Goal: Task Accomplishment & Management: Use online tool/utility

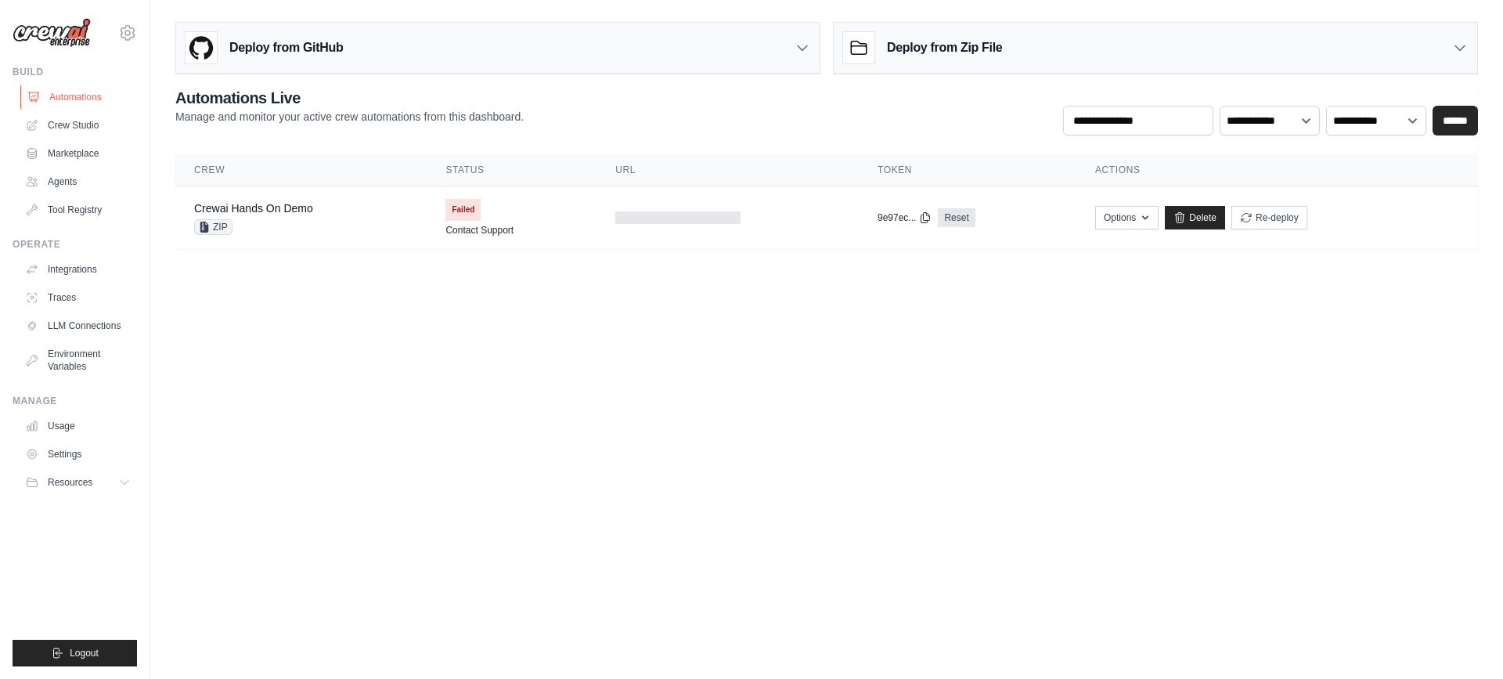
click at [81, 91] on link "Automations" at bounding box center [79, 97] width 118 height 25
click at [996, 28] on div "Deploy from Zip File" at bounding box center [1155, 48] width 643 height 51
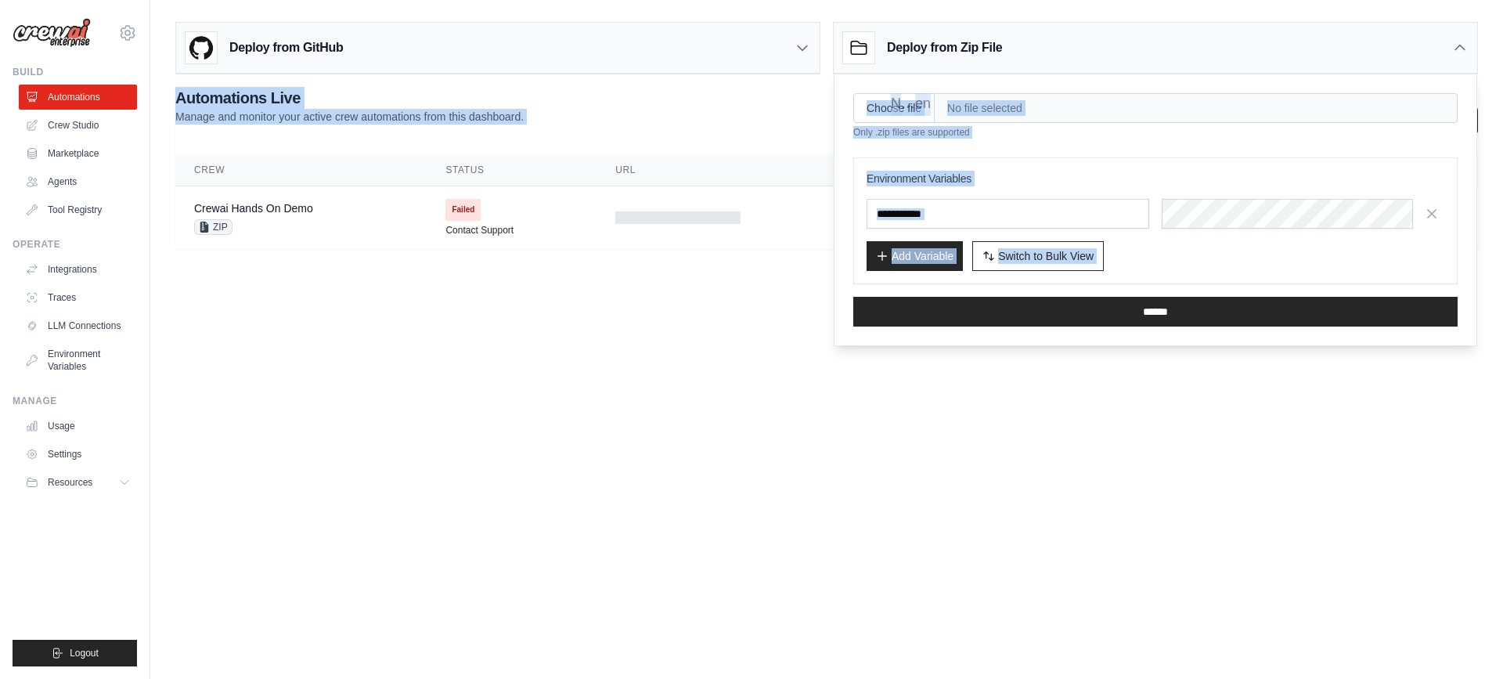
drag, startPoint x: 603, startPoint y: 427, endPoint x: 1026, endPoint y: 68, distance: 554.9
click at [1026, 68] on body "prithikaadhavan2003@gmail.com Settings Build Automations Crew Studio Resources …" at bounding box center [751, 339] width 1503 height 679
click at [673, 327] on body "prithikaadhavan2003@gmail.com Settings Build Automations Crew Studio Resources …" at bounding box center [751, 339] width 1503 height 679
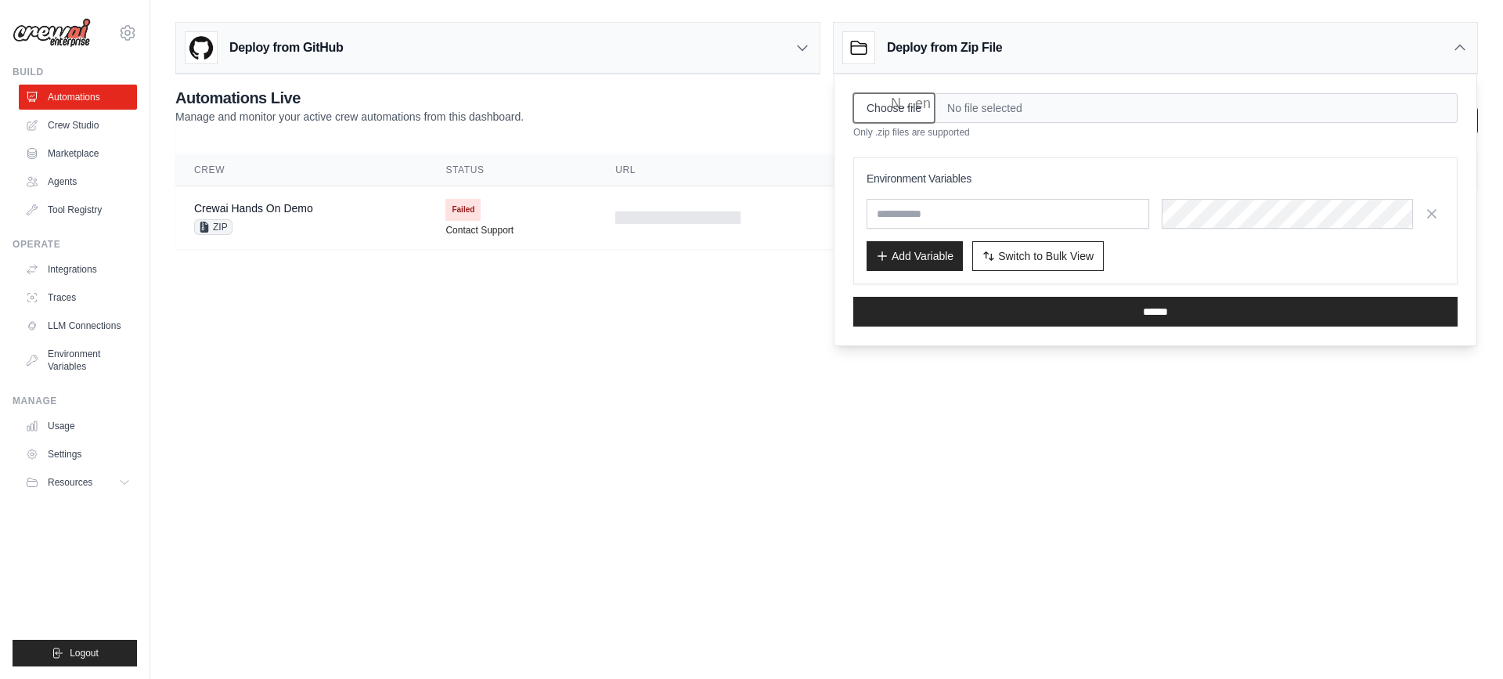
click at [899, 105] on input "Choose file" at bounding box center [893, 108] width 81 height 30
type input "**********"
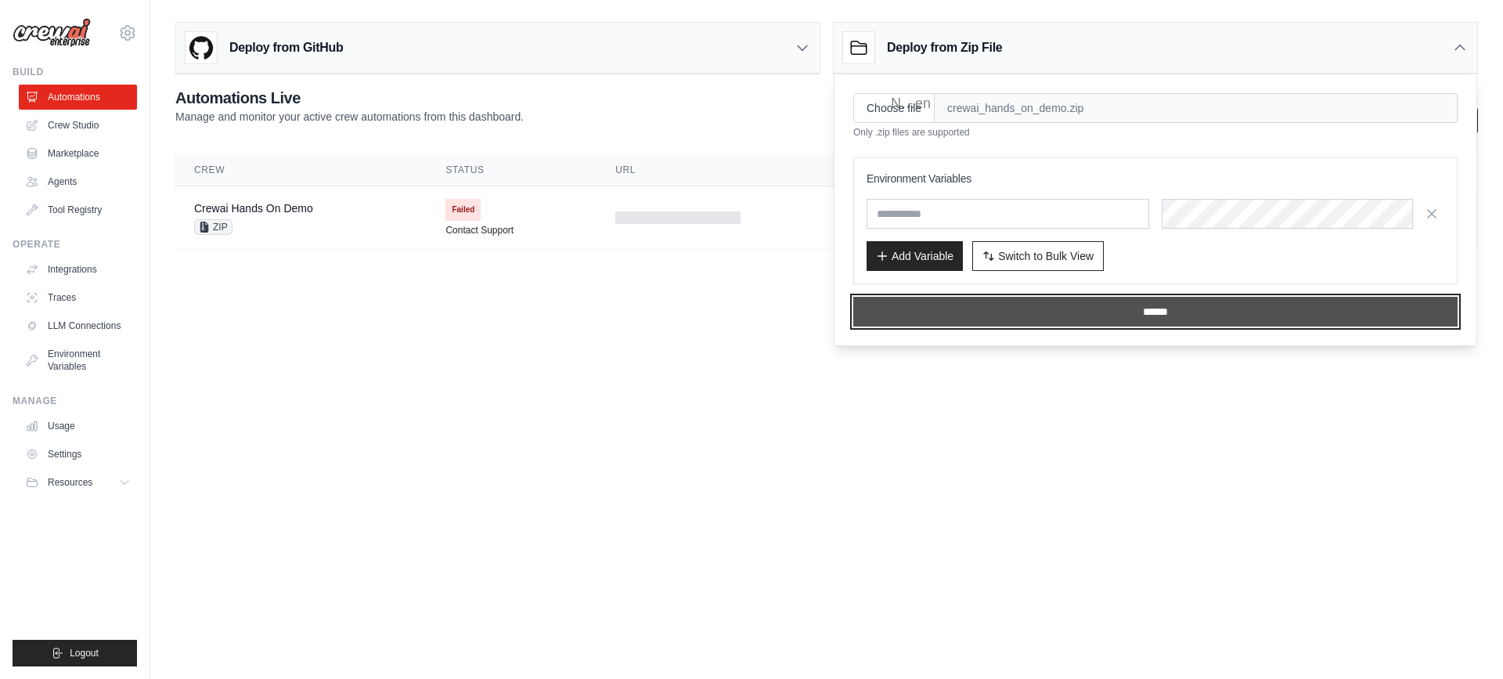
click at [1097, 308] on input "******" at bounding box center [1155, 312] width 604 height 30
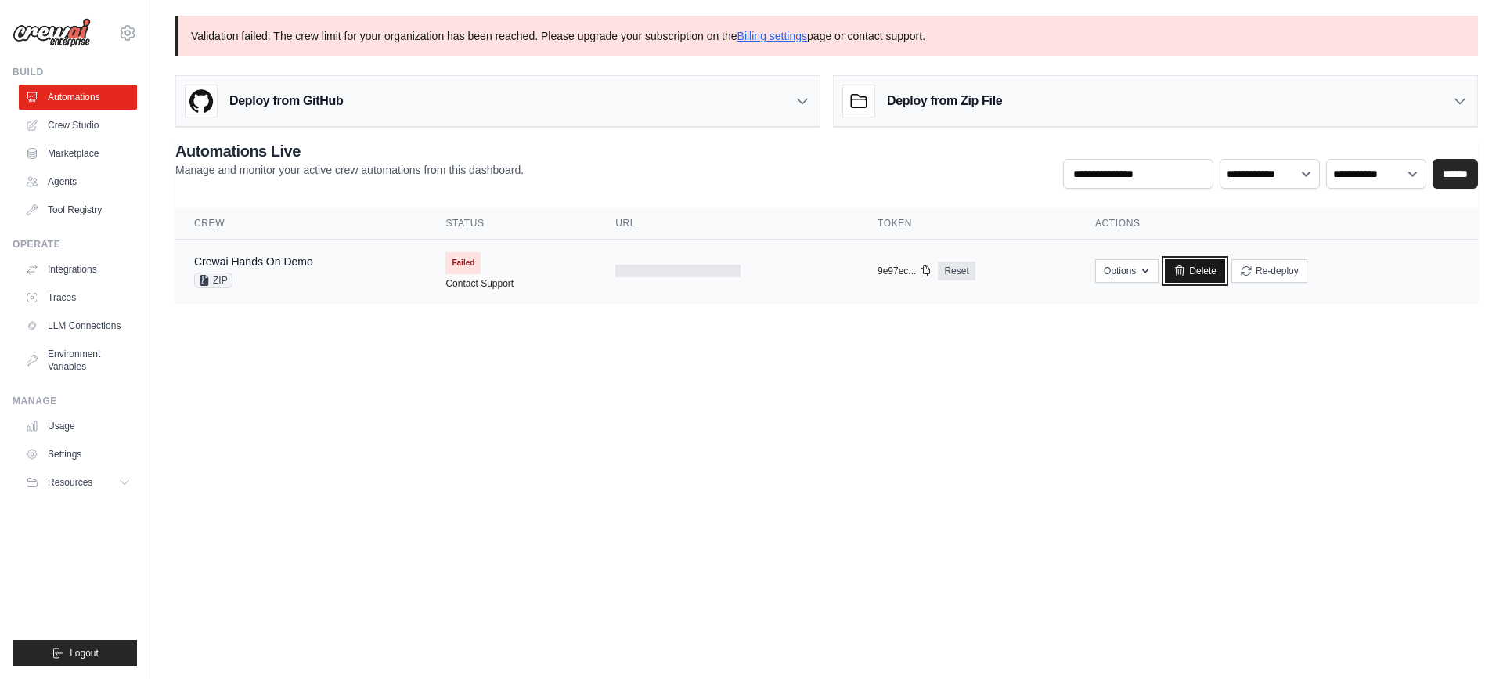
click at [1175, 272] on icon at bounding box center [1179, 271] width 13 height 13
click at [1195, 272] on link "Delete" at bounding box center [1195, 270] width 60 height 23
click at [1200, 261] on link "Delete" at bounding box center [1195, 270] width 60 height 23
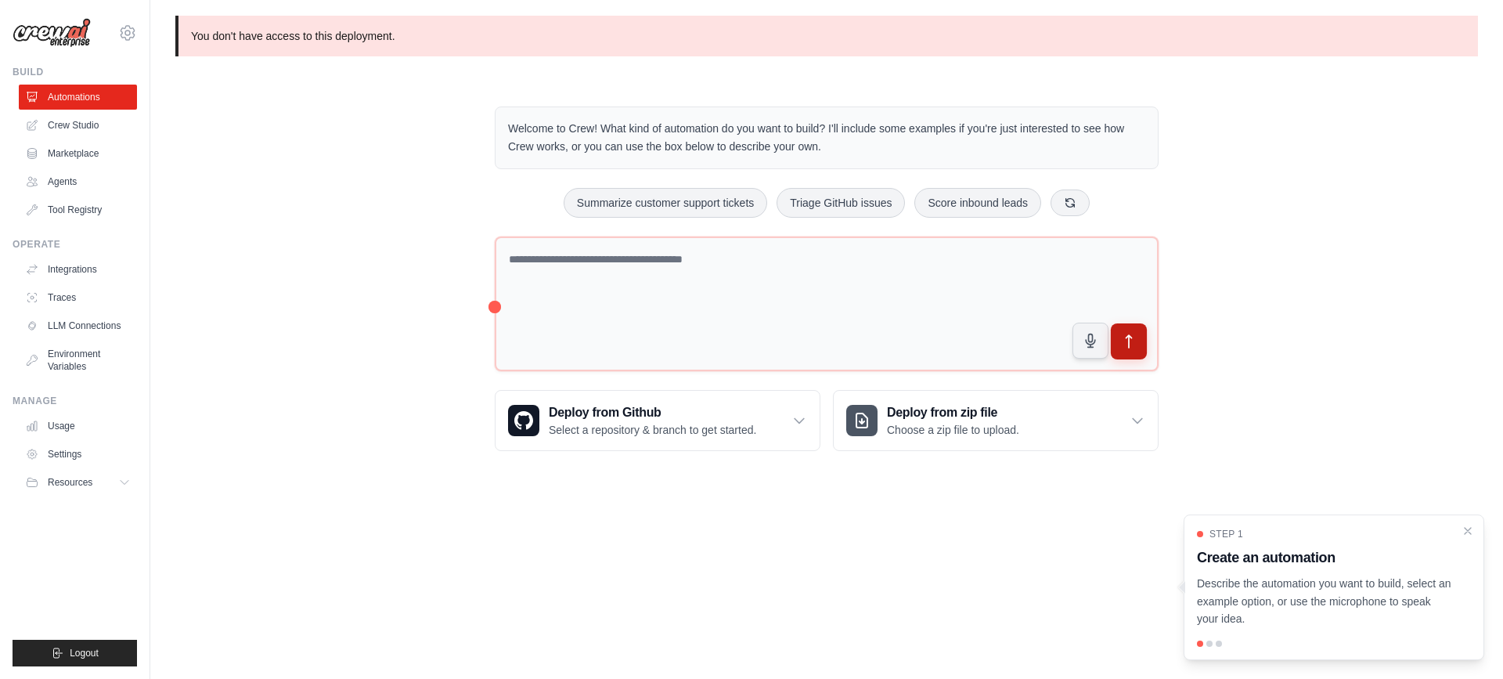
click at [1125, 337] on icon "submit" at bounding box center [1129, 341] width 16 height 16
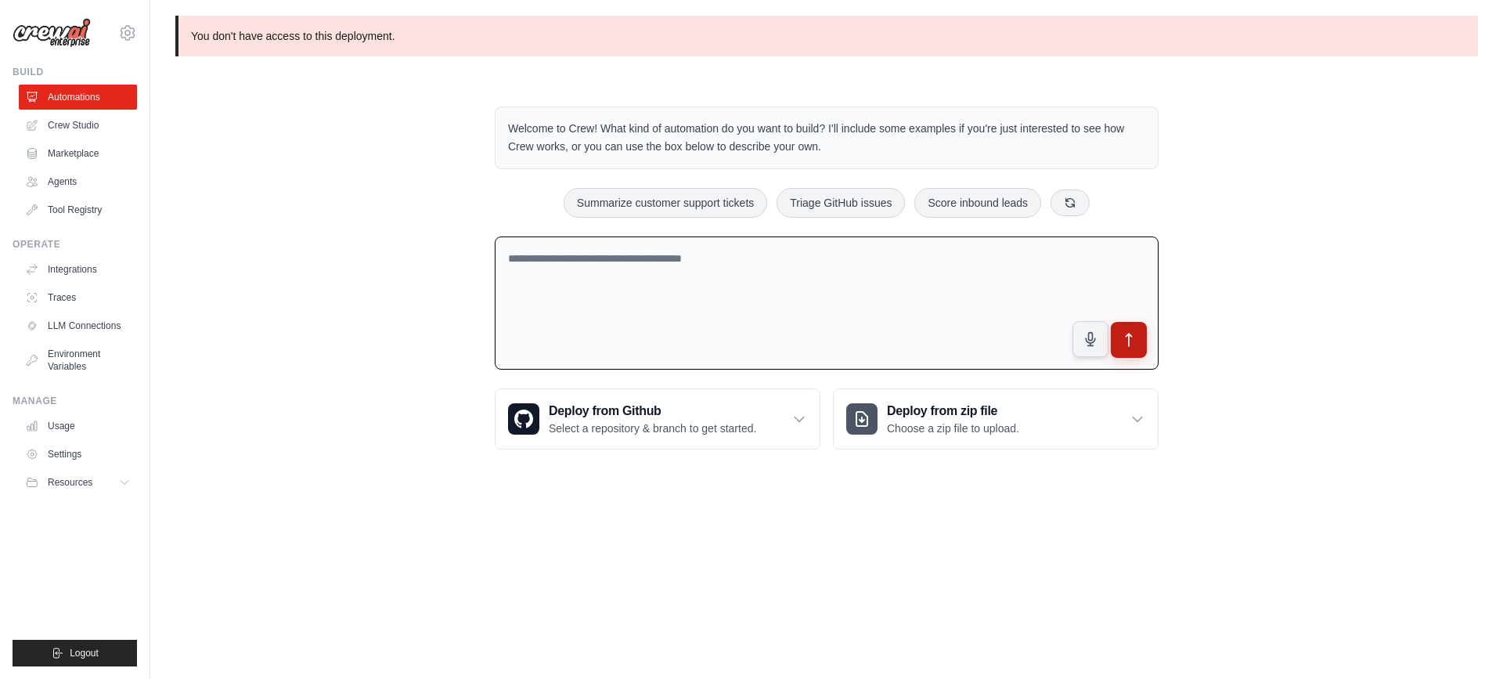
click at [1126, 332] on icon "submit" at bounding box center [1129, 340] width 16 height 16
click at [1136, 416] on icon at bounding box center [1138, 419] width 16 height 16
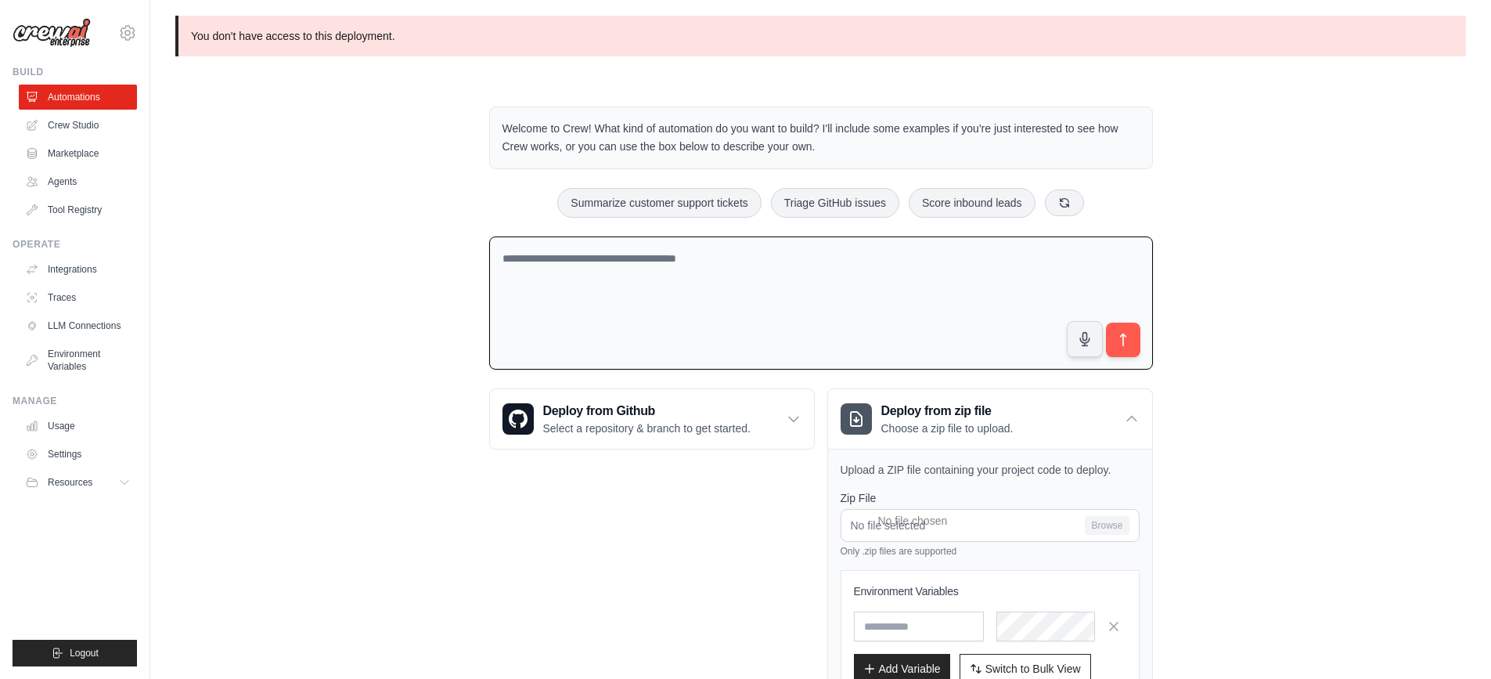
click at [1055, 292] on textarea at bounding box center [821, 303] width 664 height 134
click at [759, 532] on div "Deploy from Github Select a repository & branch to get started. Connect GitHub …" at bounding box center [652, 572] width 326 height 368
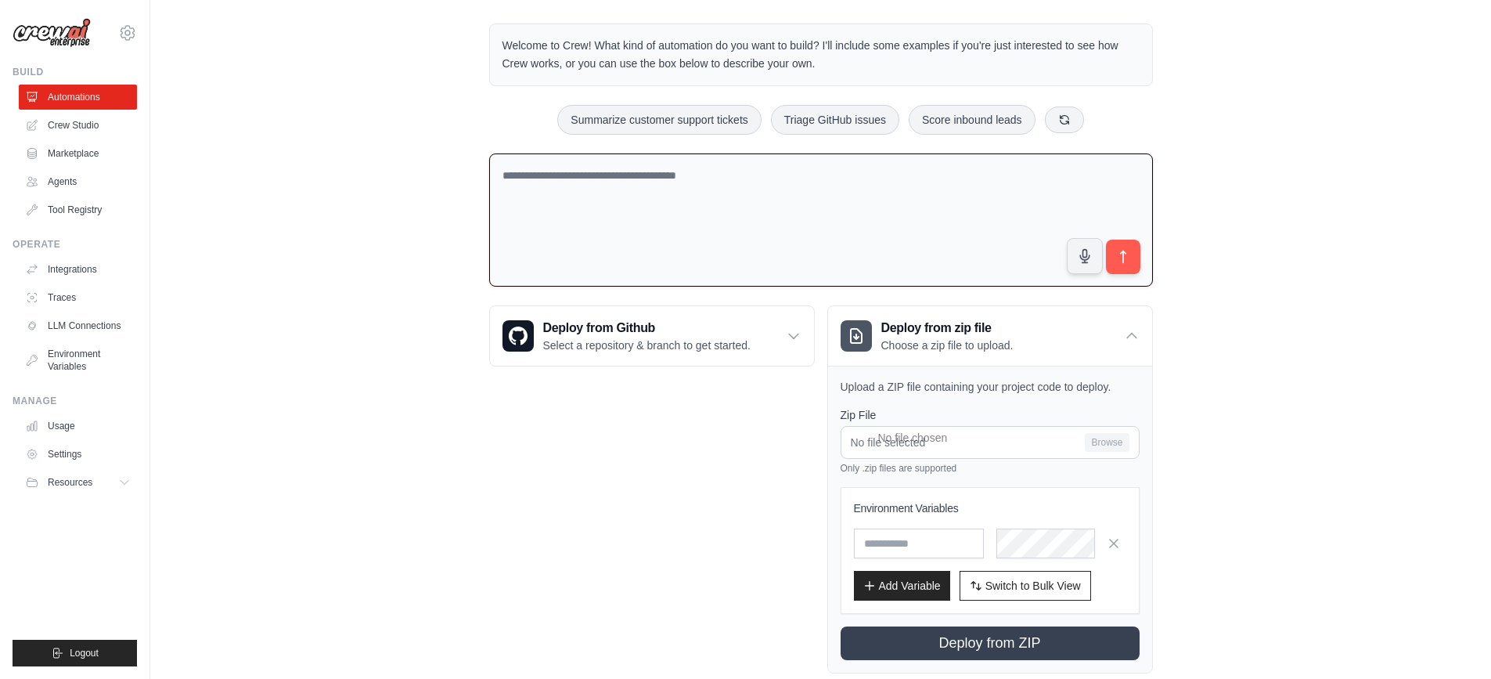
scroll to position [118, 0]
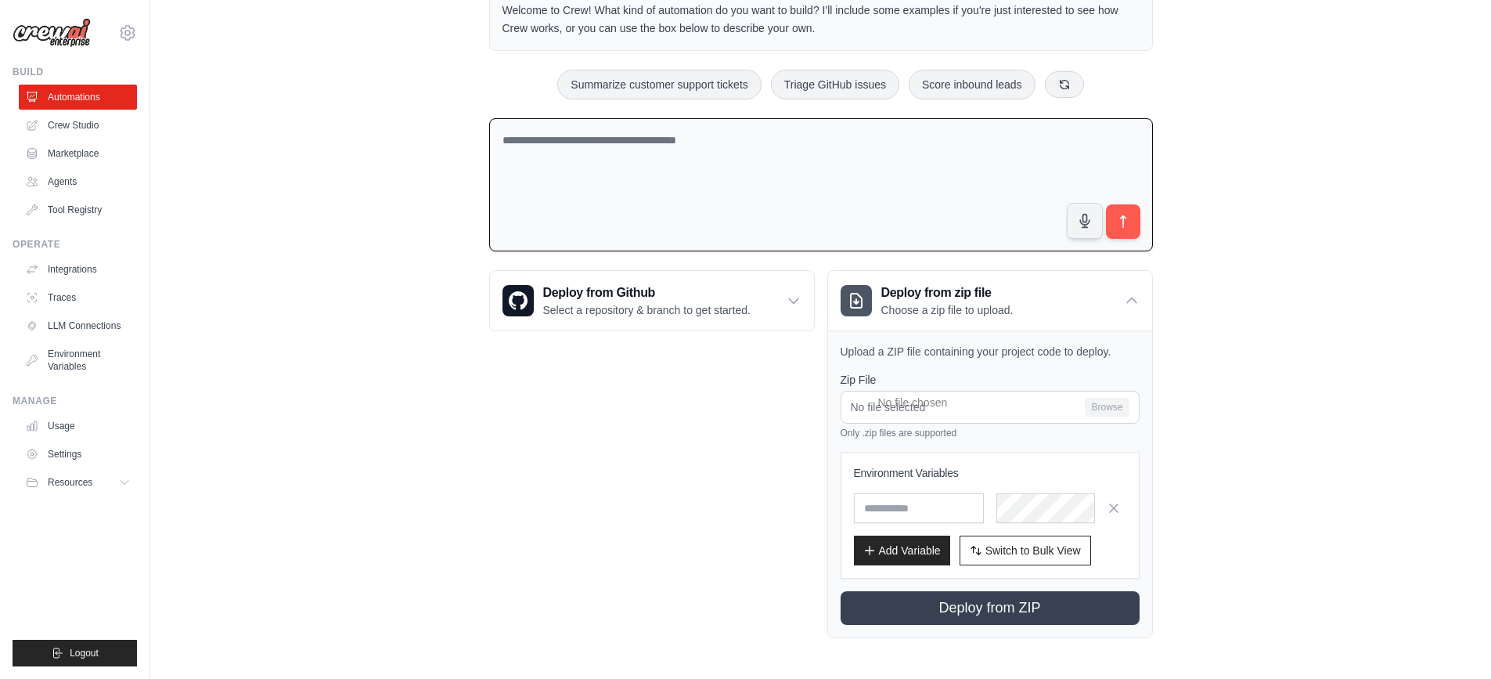
click at [668, 168] on textarea at bounding box center [821, 185] width 664 height 134
paste textarea "**********"
type textarea "**********"
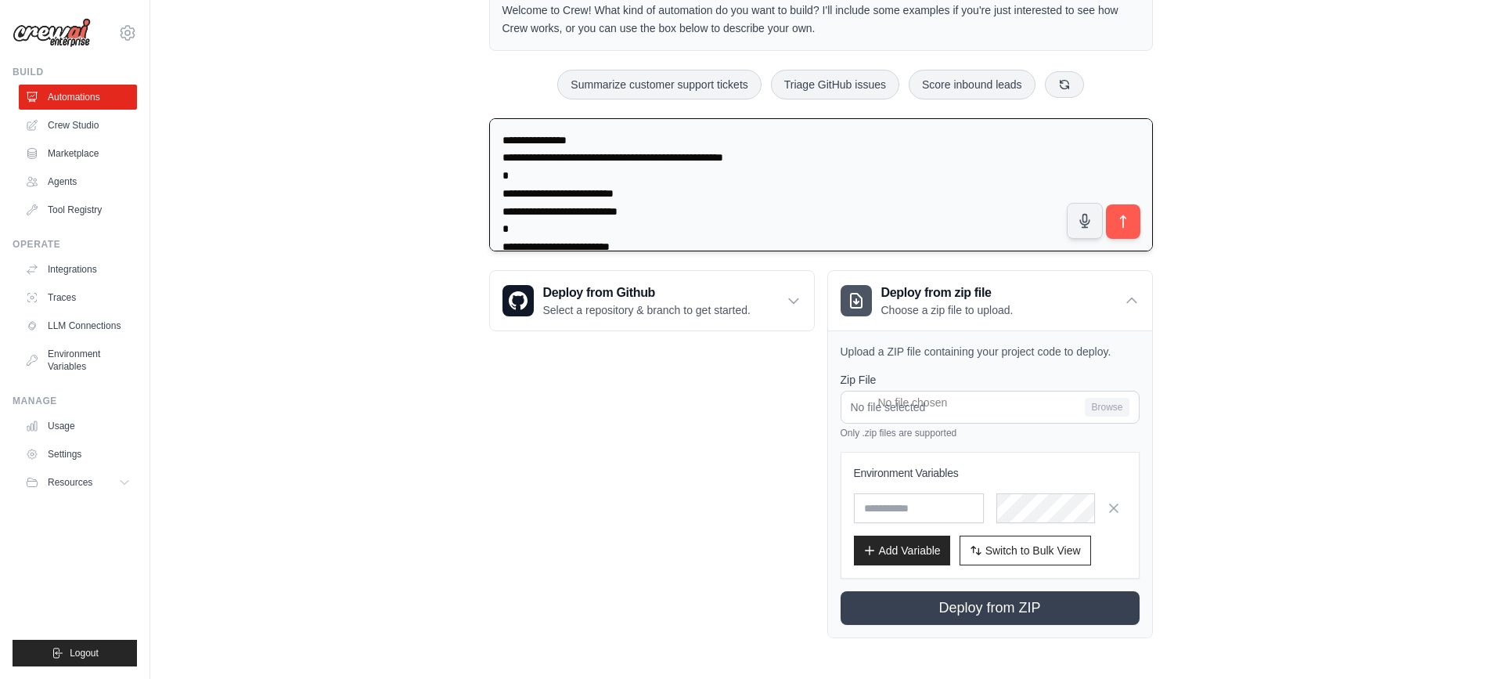
scroll to position [1125, 0]
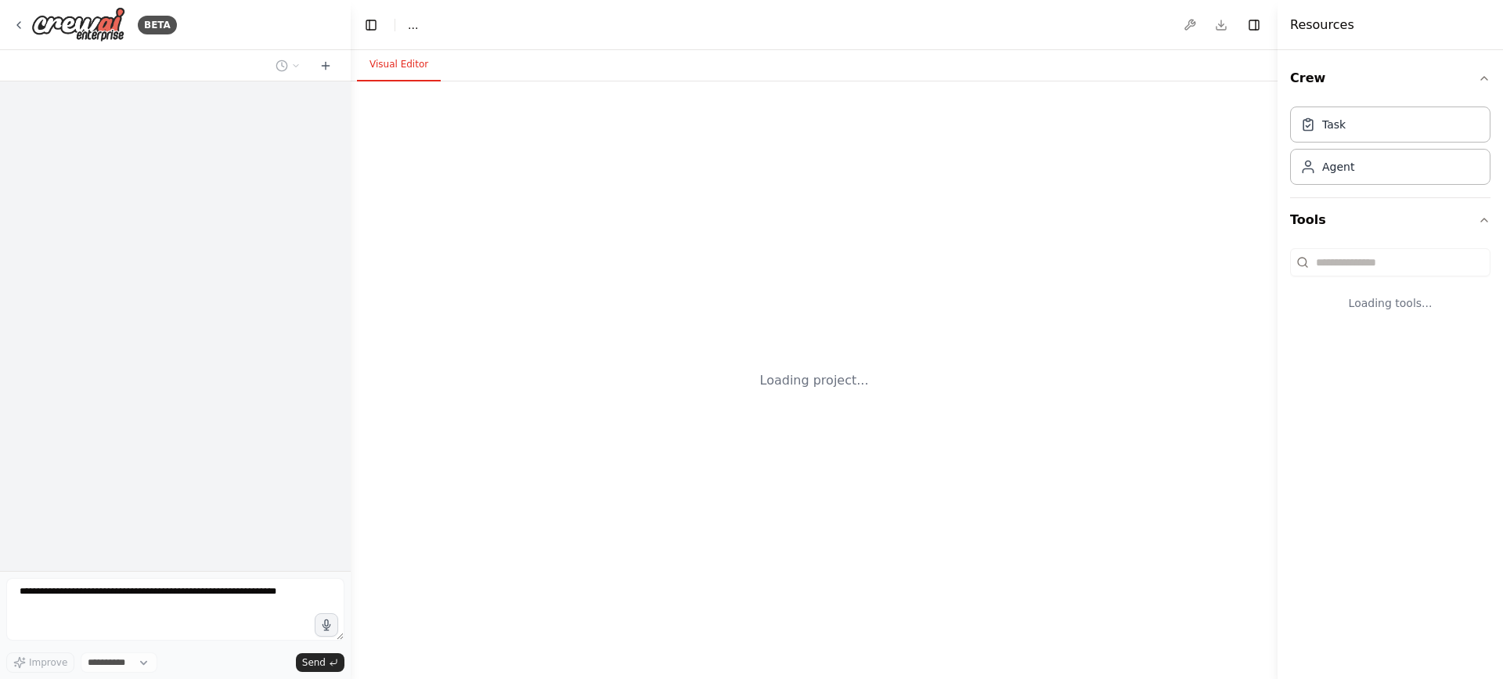
select select "****"
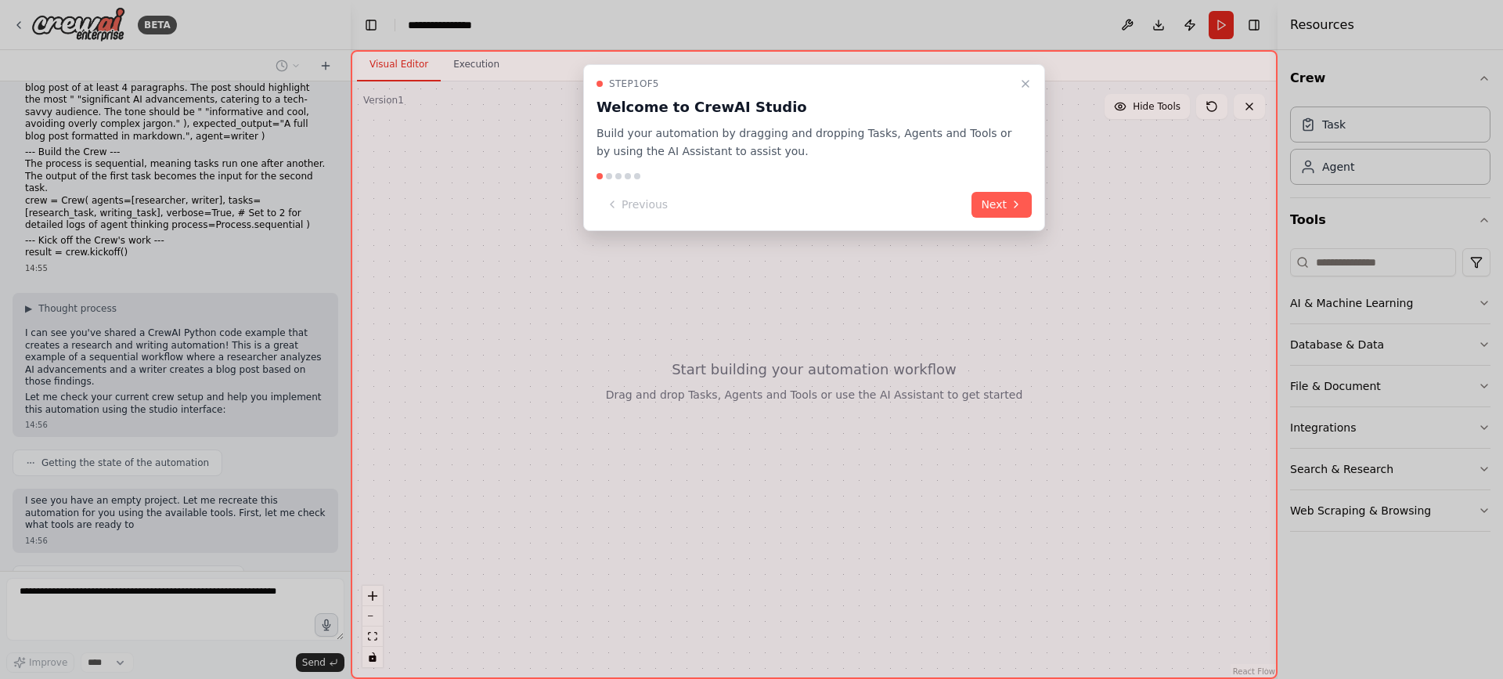
scroll to position [388, 0]
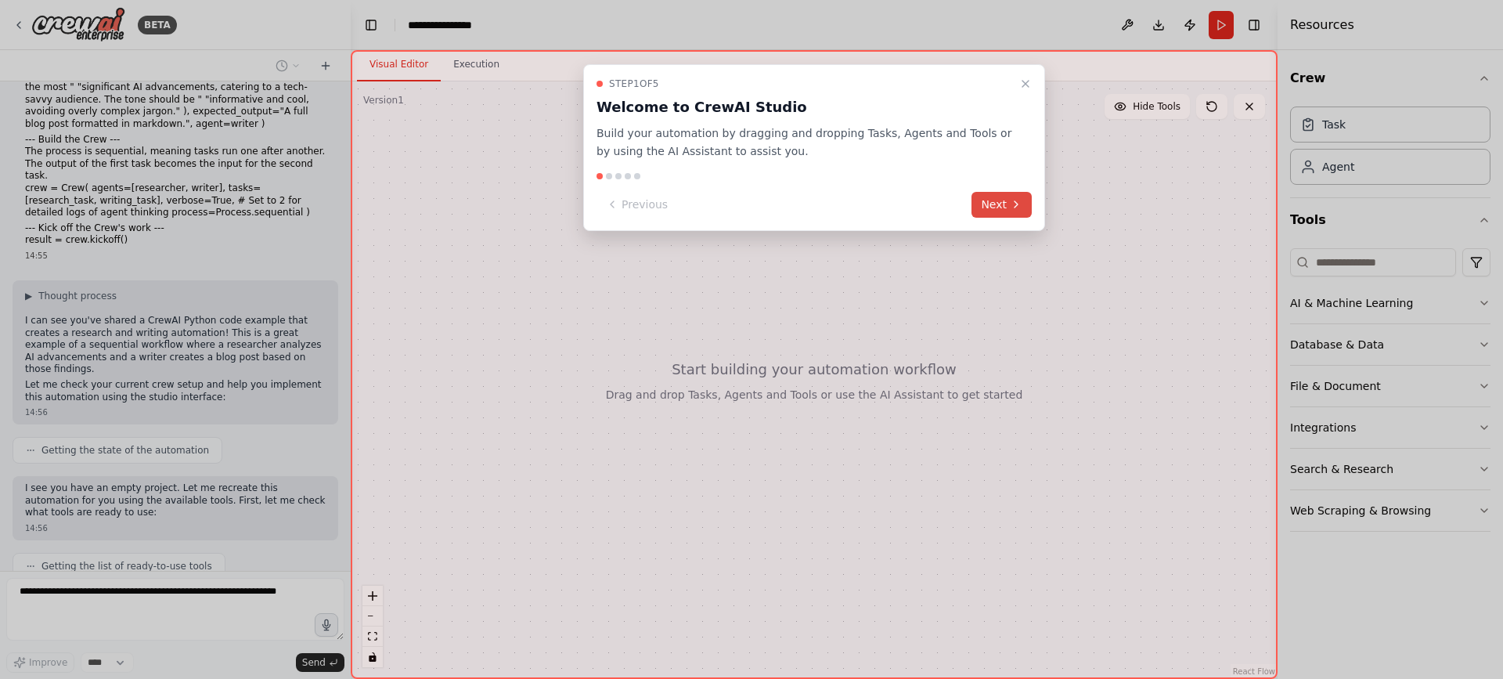
click at [999, 206] on button "Next" at bounding box center [1001, 205] width 60 height 26
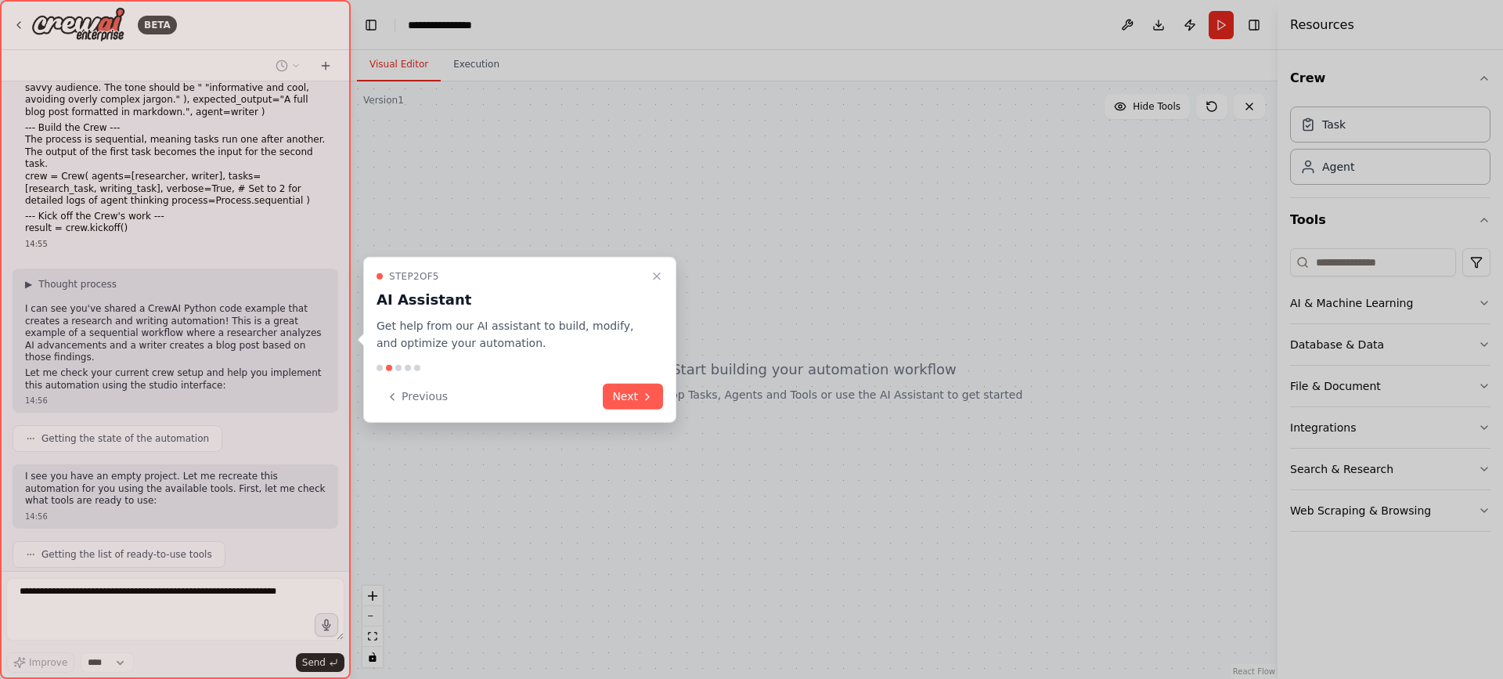
scroll to position [492, 0]
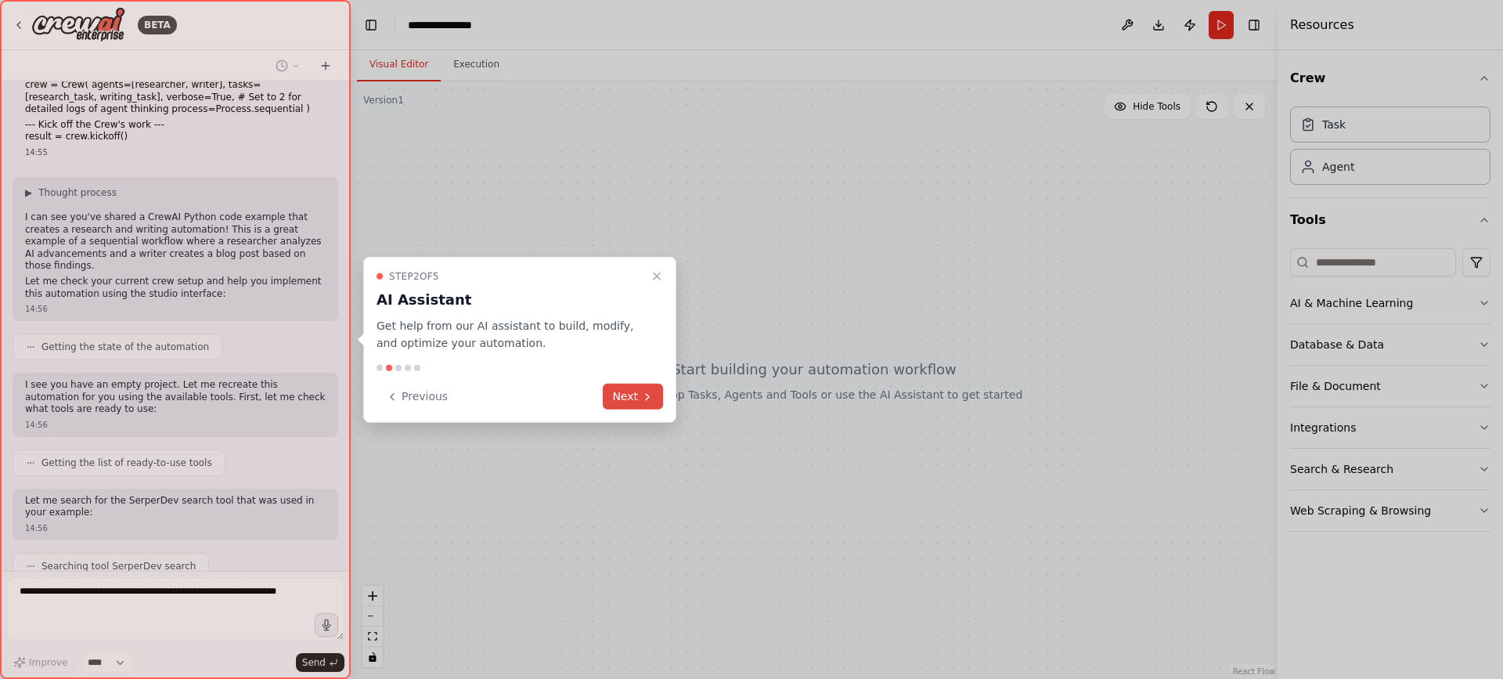
click at [641, 398] on icon at bounding box center [647, 396] width 13 height 13
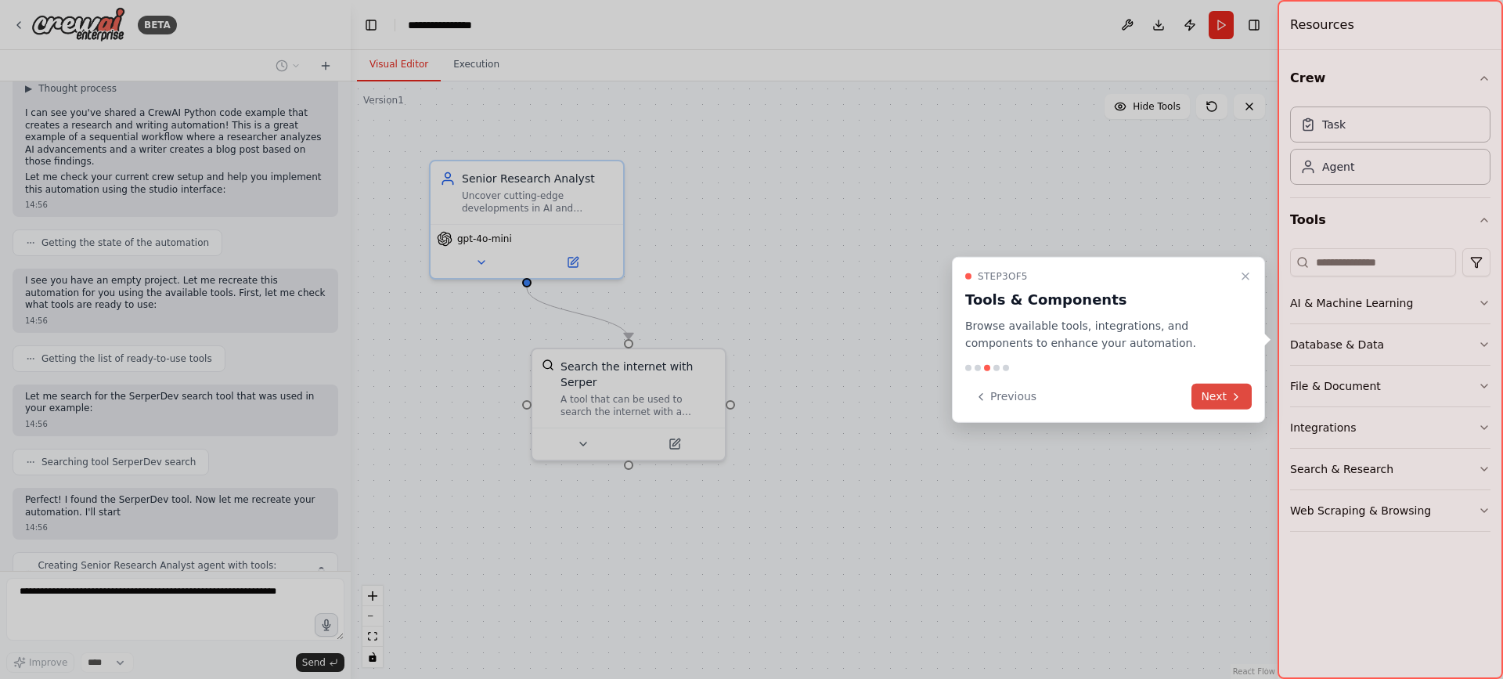
scroll to position [607, 0]
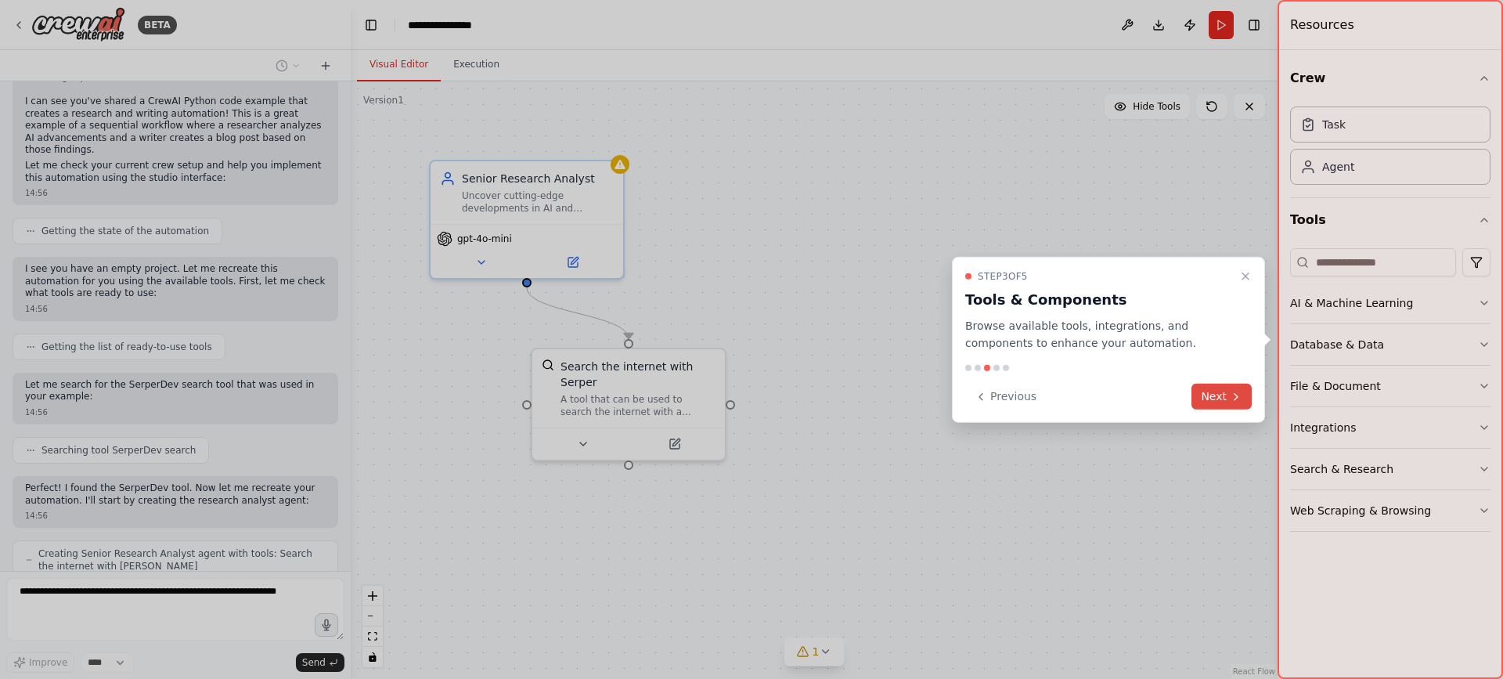
click at [1229, 404] on button "Next" at bounding box center [1221, 397] width 60 height 26
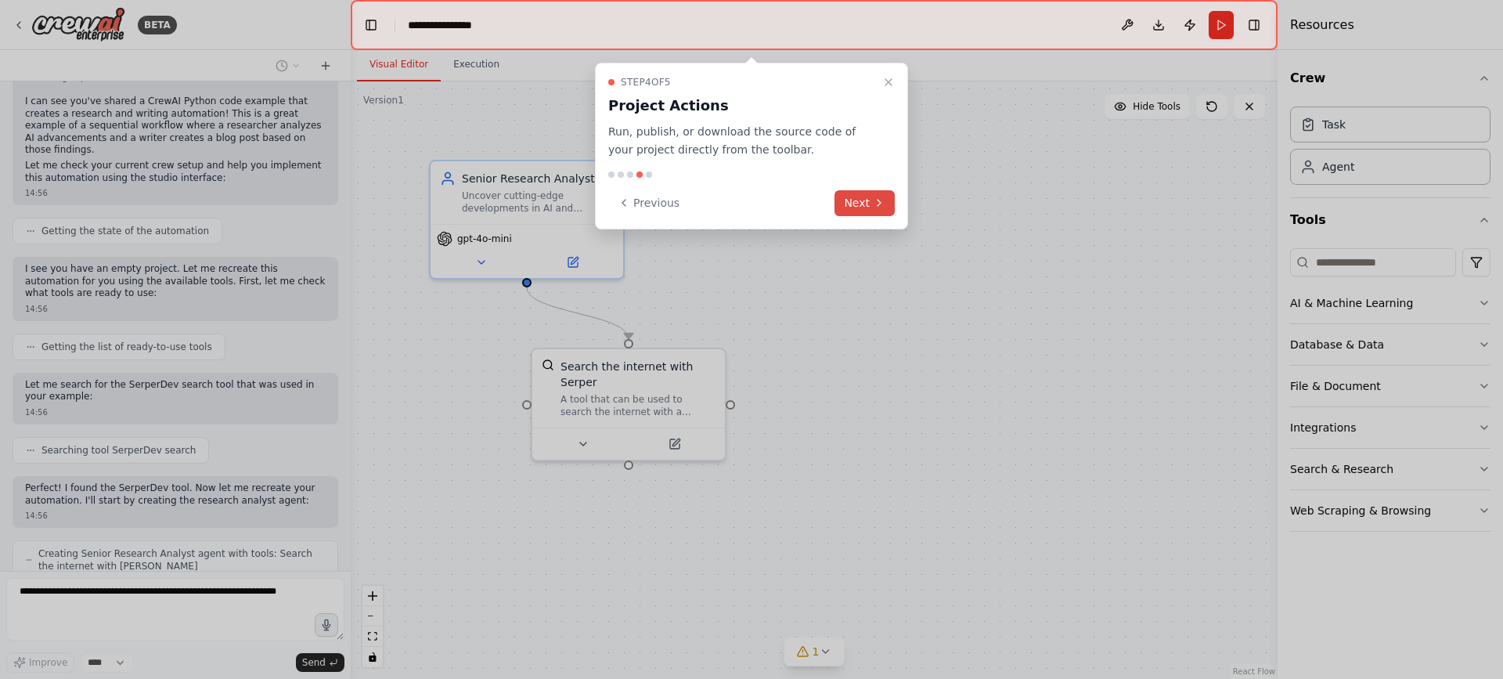
scroll to position [699, 0]
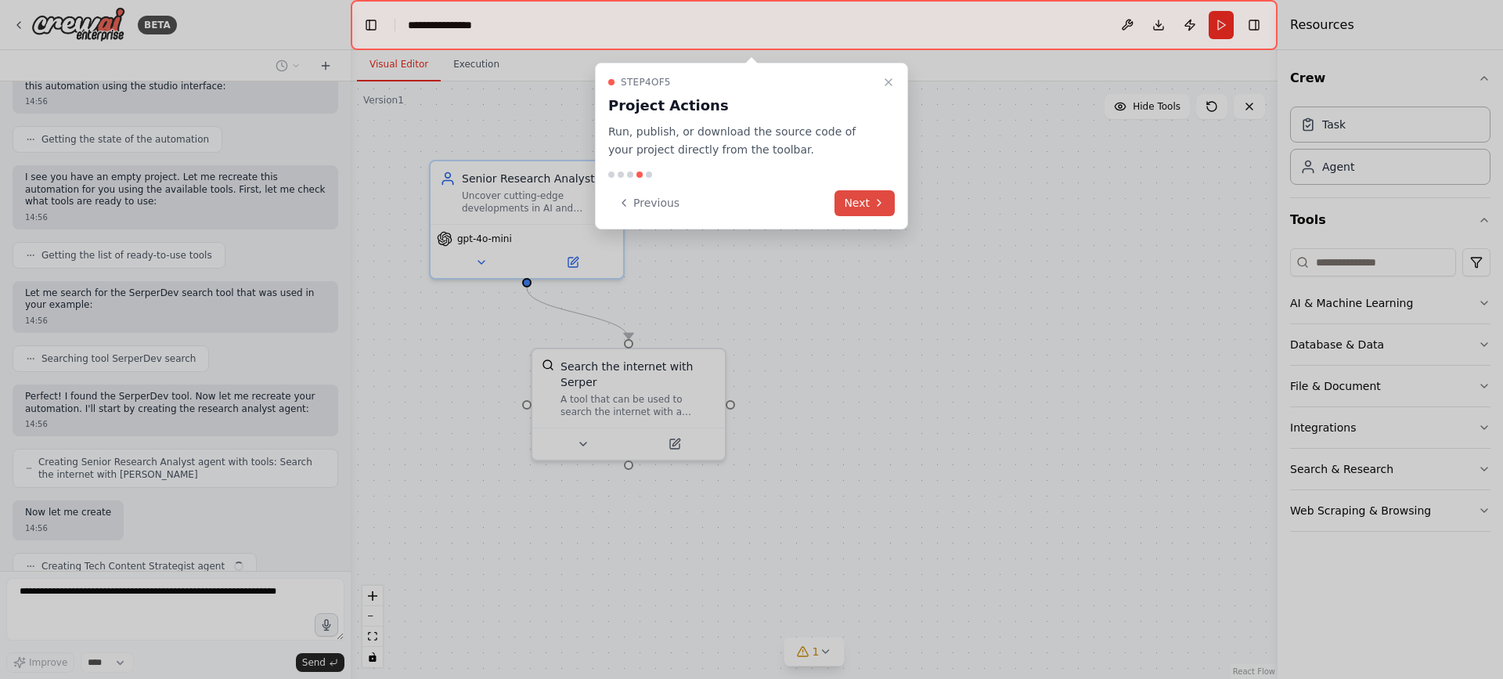
click at [885, 201] on button "Next" at bounding box center [864, 203] width 60 height 26
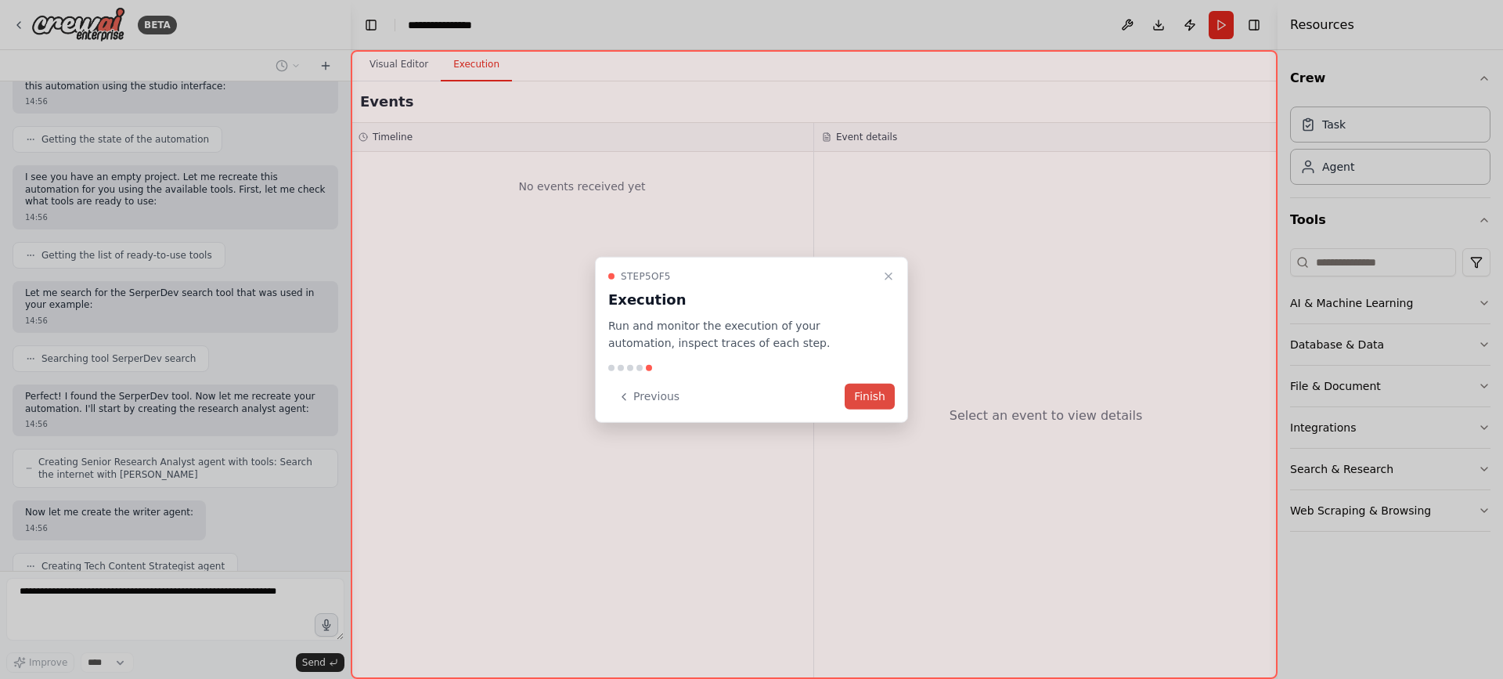
click at [871, 398] on button "Finish" at bounding box center [870, 397] width 50 height 26
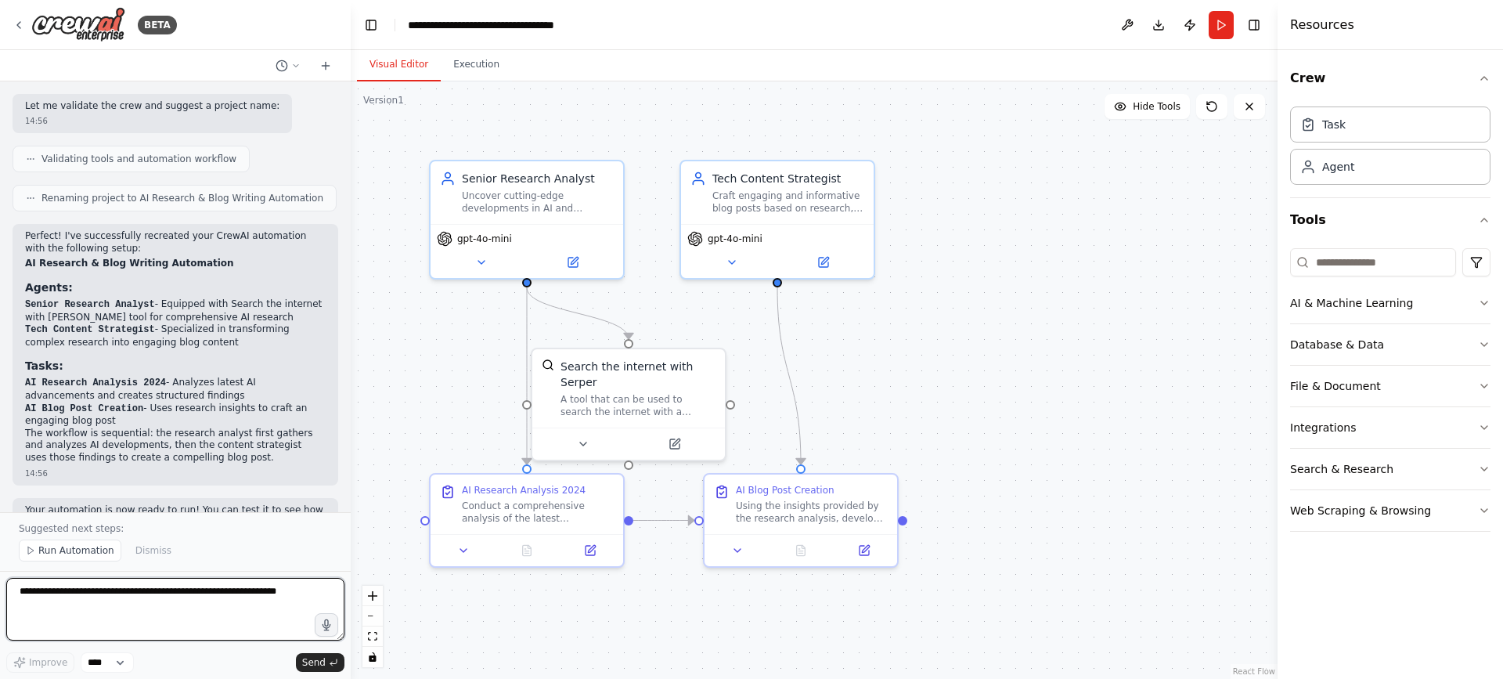
scroll to position [1404, 0]
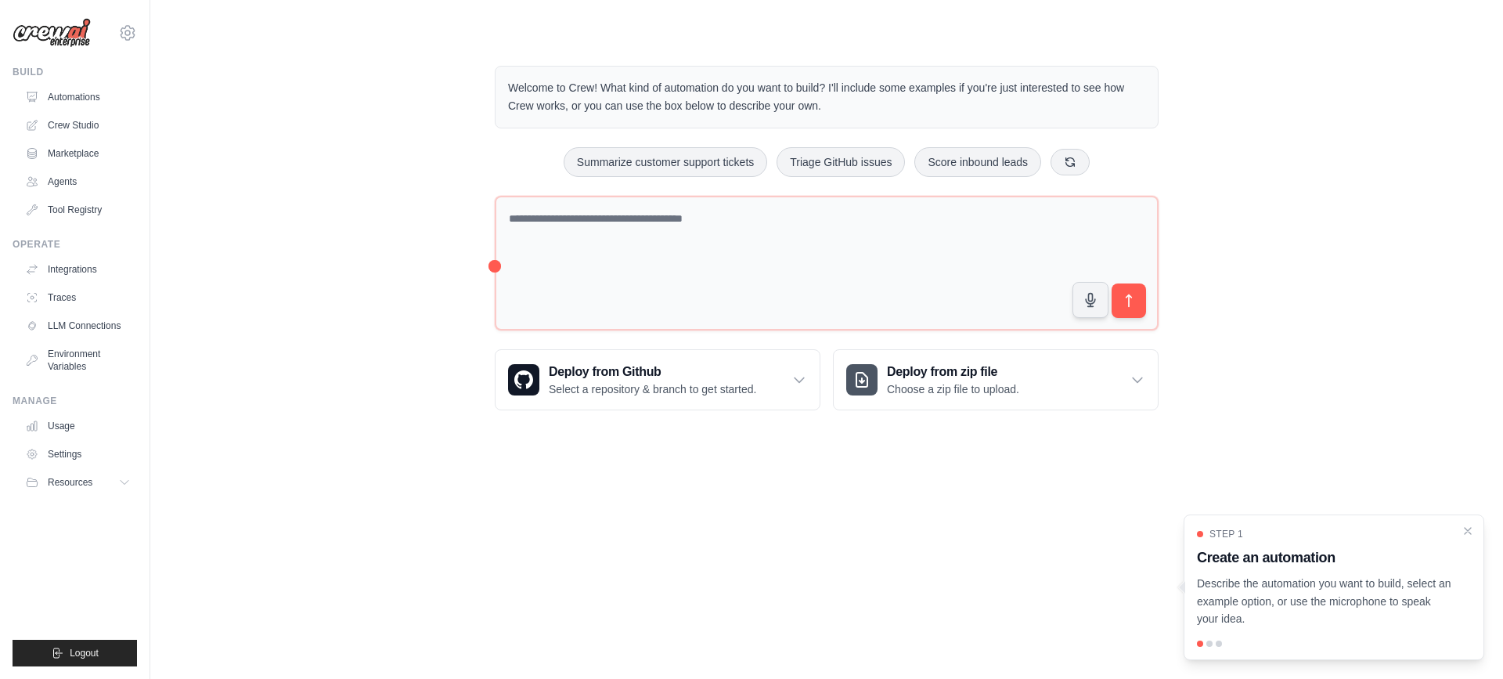
click at [902, 389] on p "Choose a zip file to upload." at bounding box center [953, 389] width 132 height 16
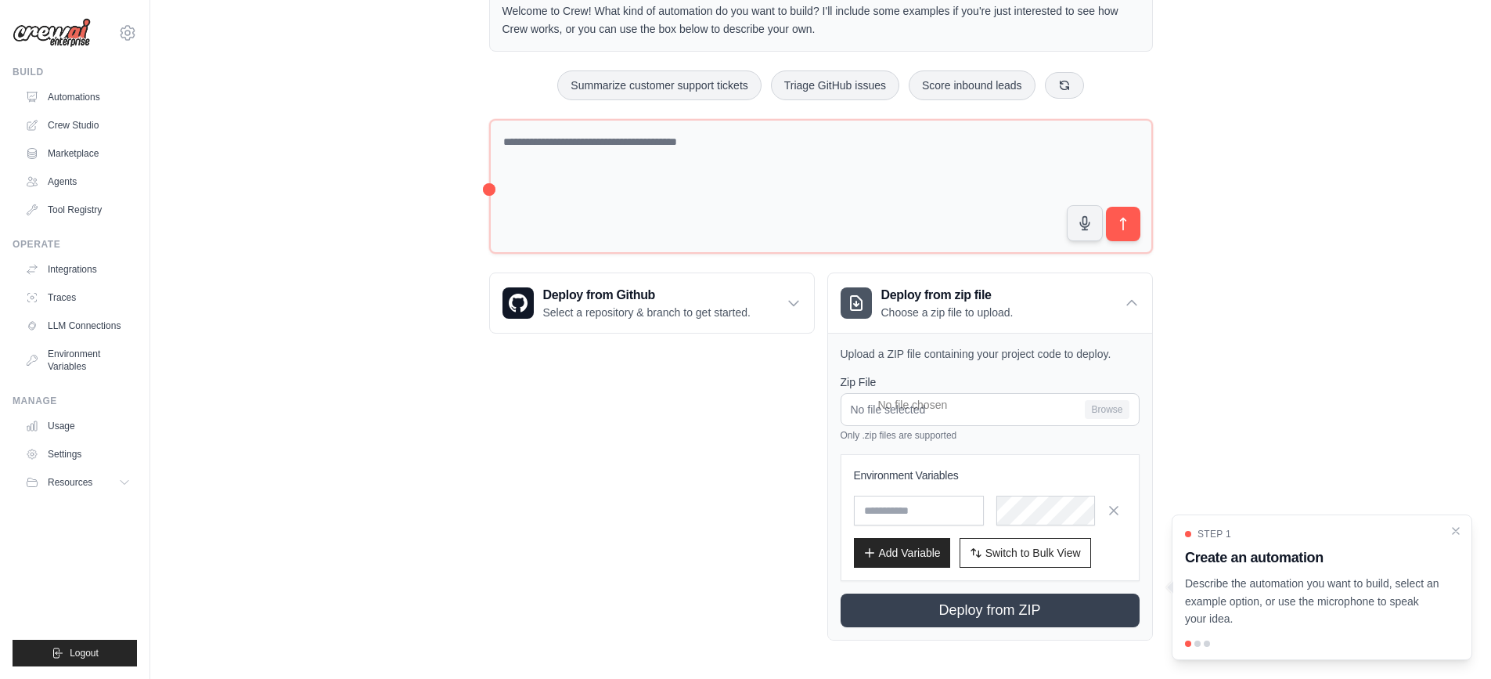
scroll to position [79, 0]
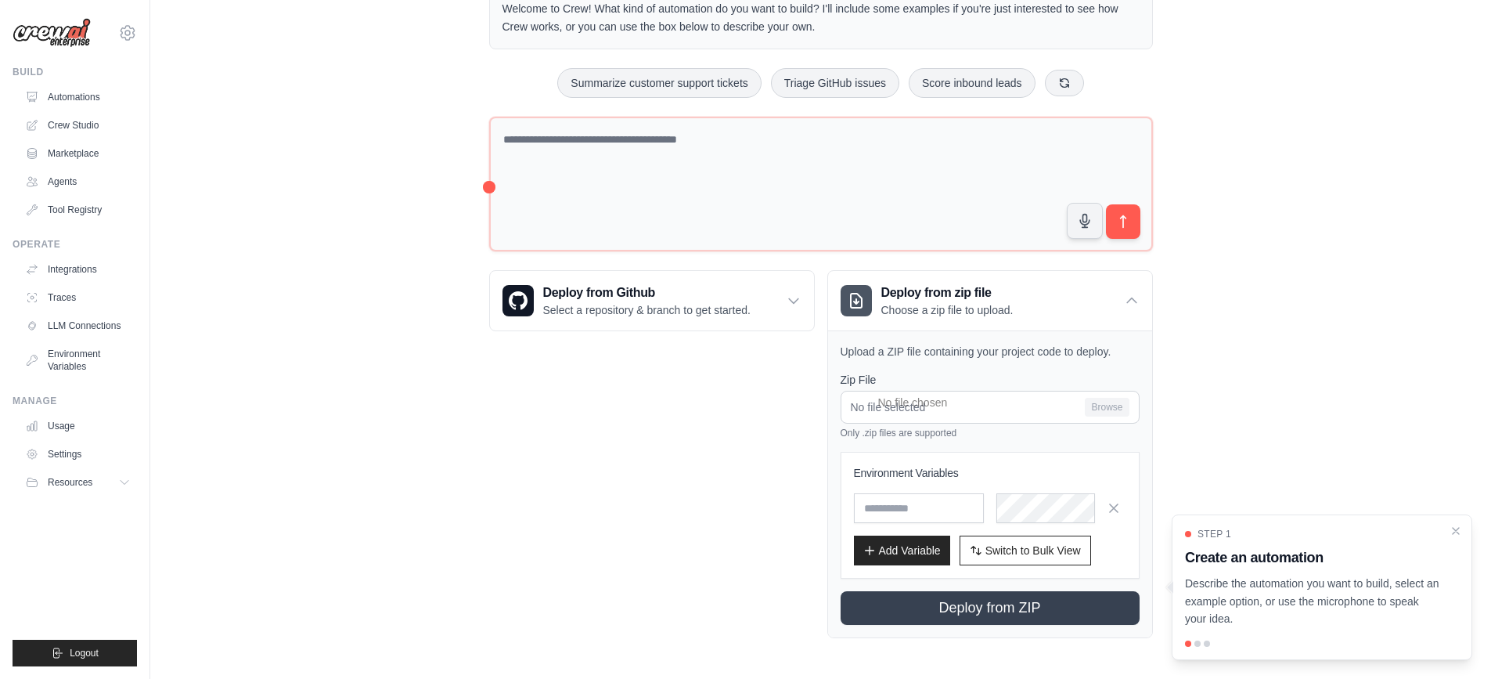
click at [1238, 262] on div "Welcome to Crew! What kind of automation do you want to build? I'll include som…" at bounding box center [820, 312] width 1291 height 701
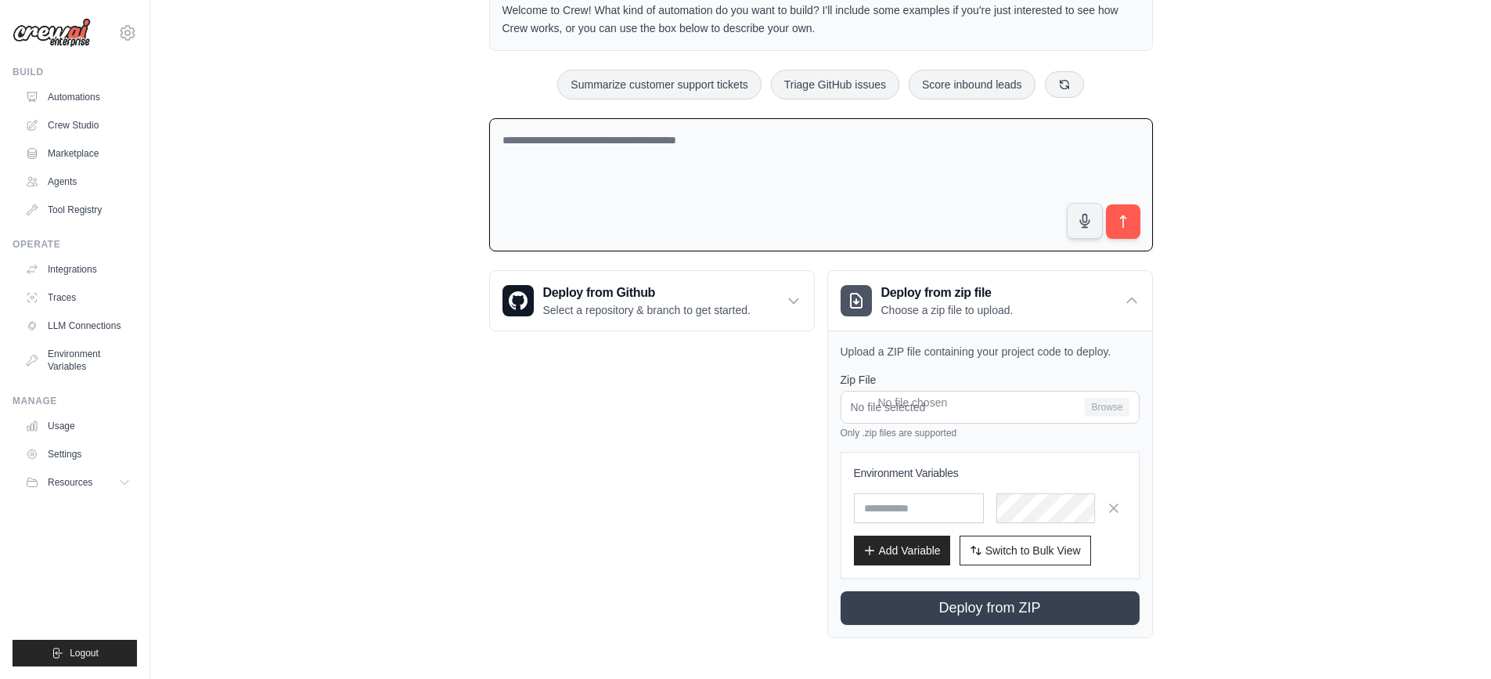
scroll to position [77, 0]
click at [924, 192] on textarea at bounding box center [821, 185] width 664 height 134
paste textarea "**********"
type textarea "**********"
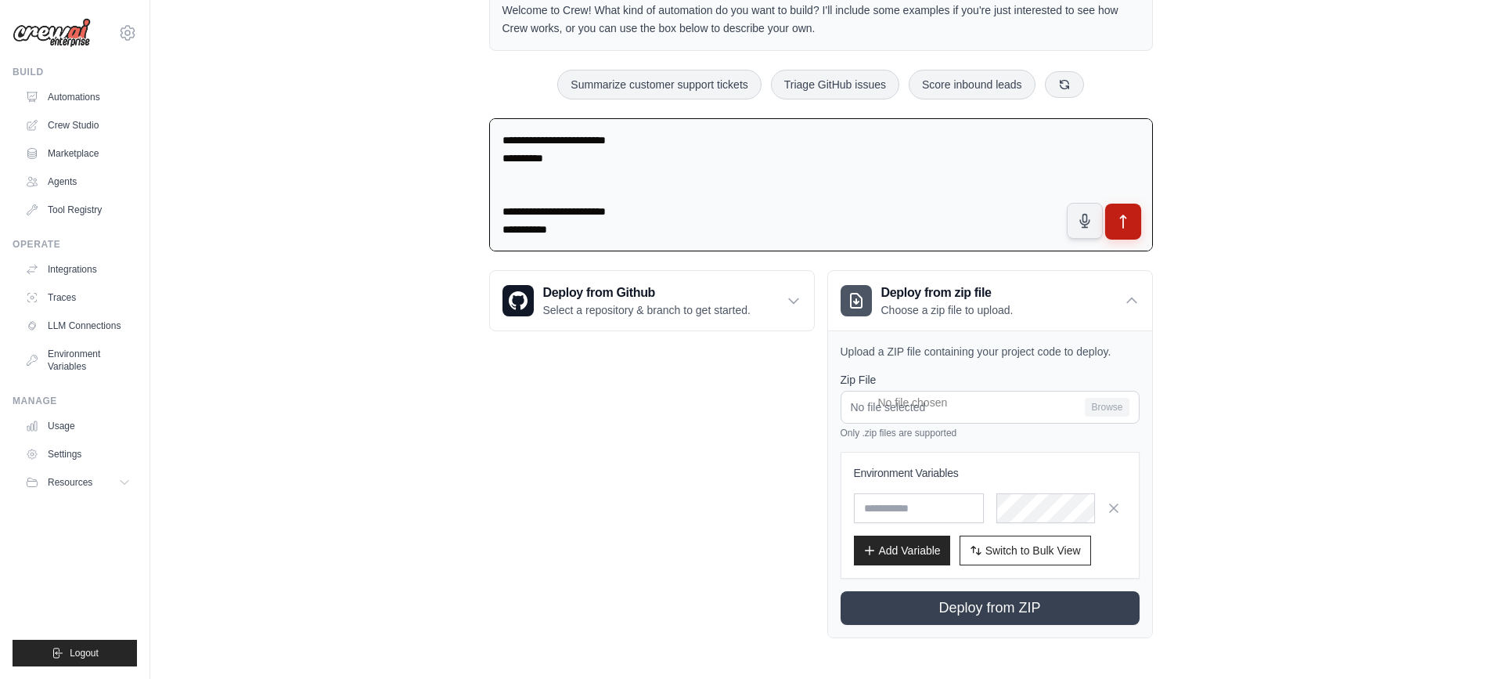
click at [1122, 225] on icon "submit" at bounding box center [1123, 222] width 16 height 16
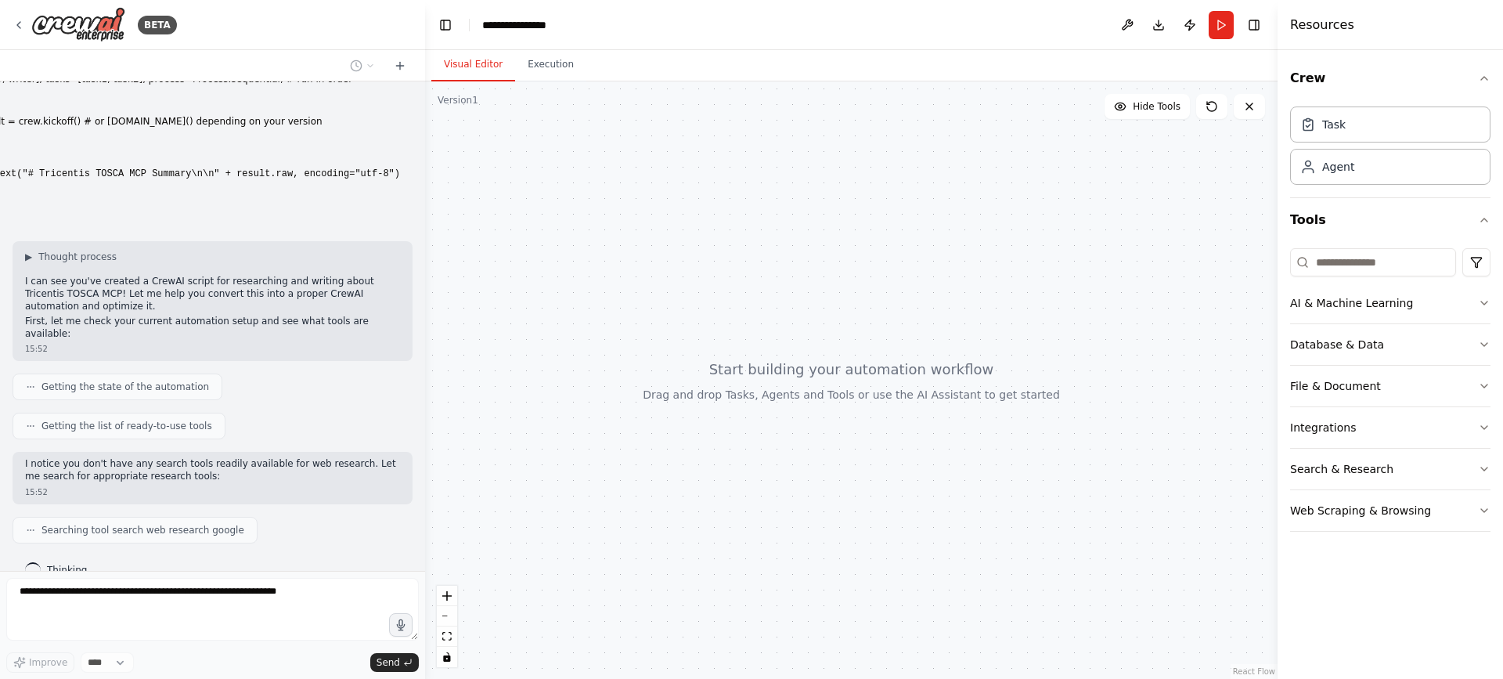
scroll to position [226, 0]
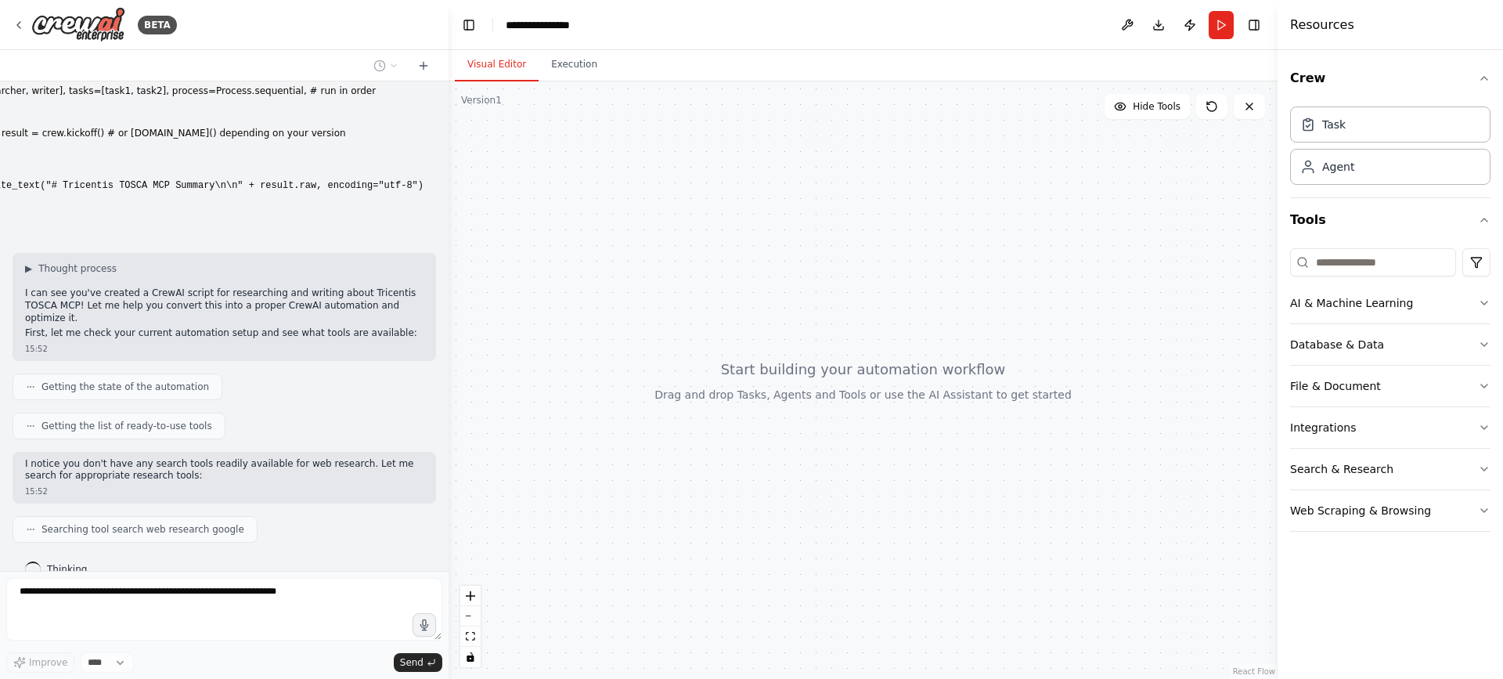
drag, startPoint x: 346, startPoint y: 474, endPoint x: 449, endPoint y: 466, distance: 102.9
click at [449, 466] on div "BETA from crewai import Agent, Task, Crew, Process from pathlib import Path fro…" at bounding box center [751, 339] width 1503 height 679
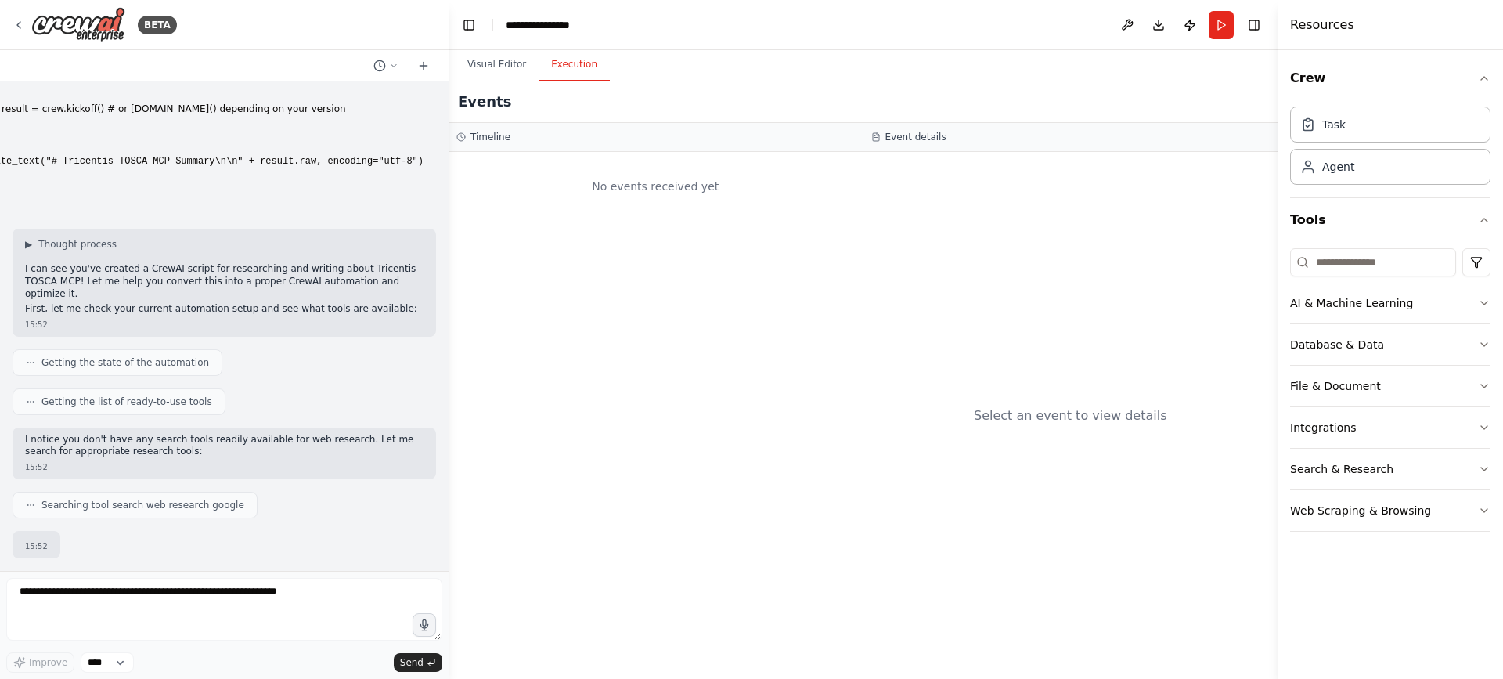
click at [552, 57] on button "Execution" at bounding box center [574, 65] width 71 height 33
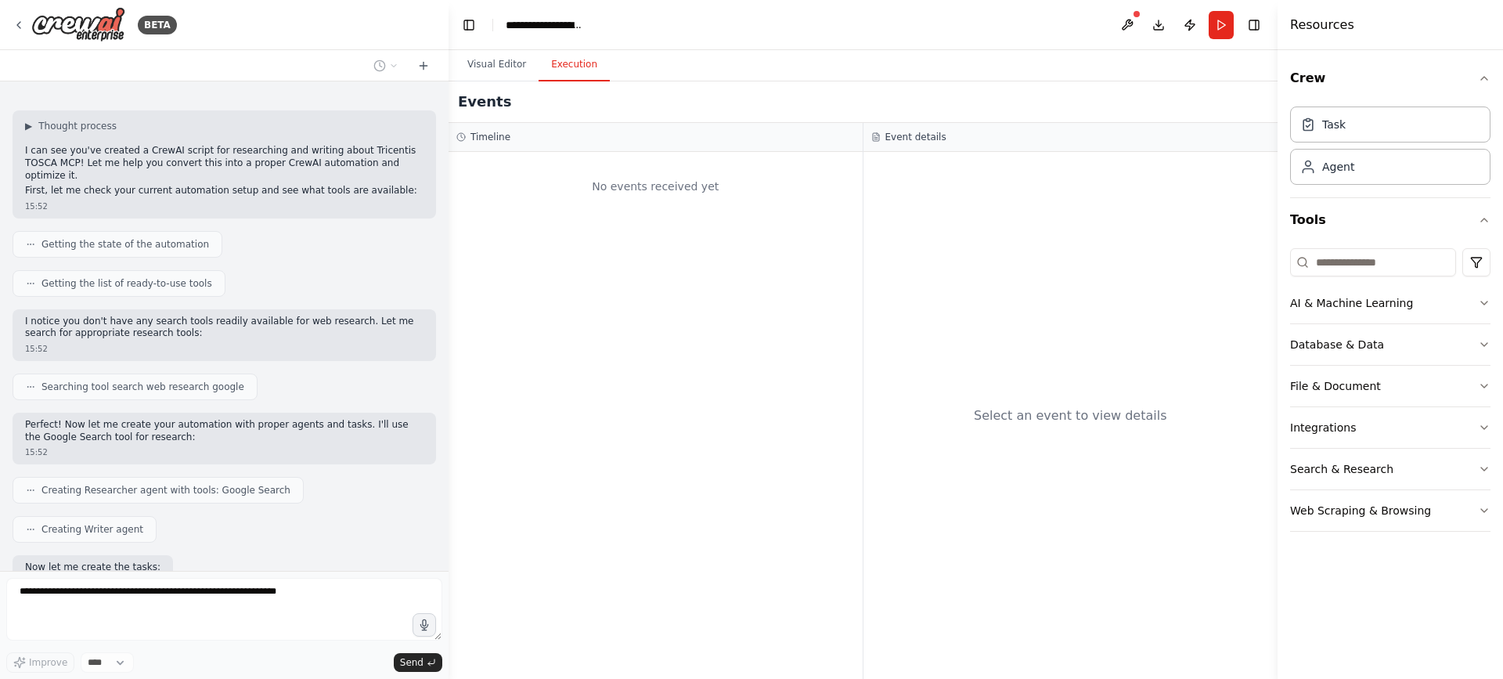
scroll to position [629, 0]
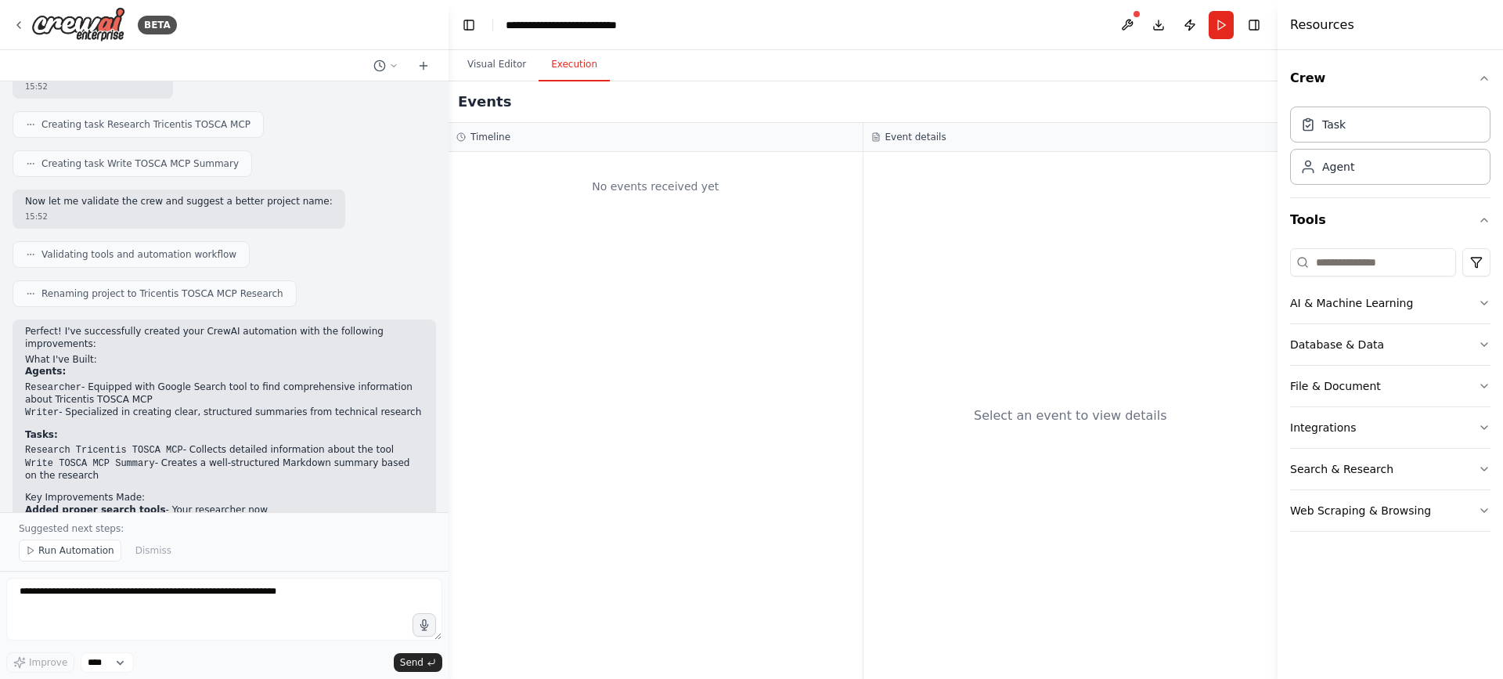
drag, startPoint x: 455, startPoint y: 429, endPoint x: 455, endPoint y: 458, distance: 29.0
click at [455, 458] on div "No events received yet" at bounding box center [656, 415] width 414 height 527
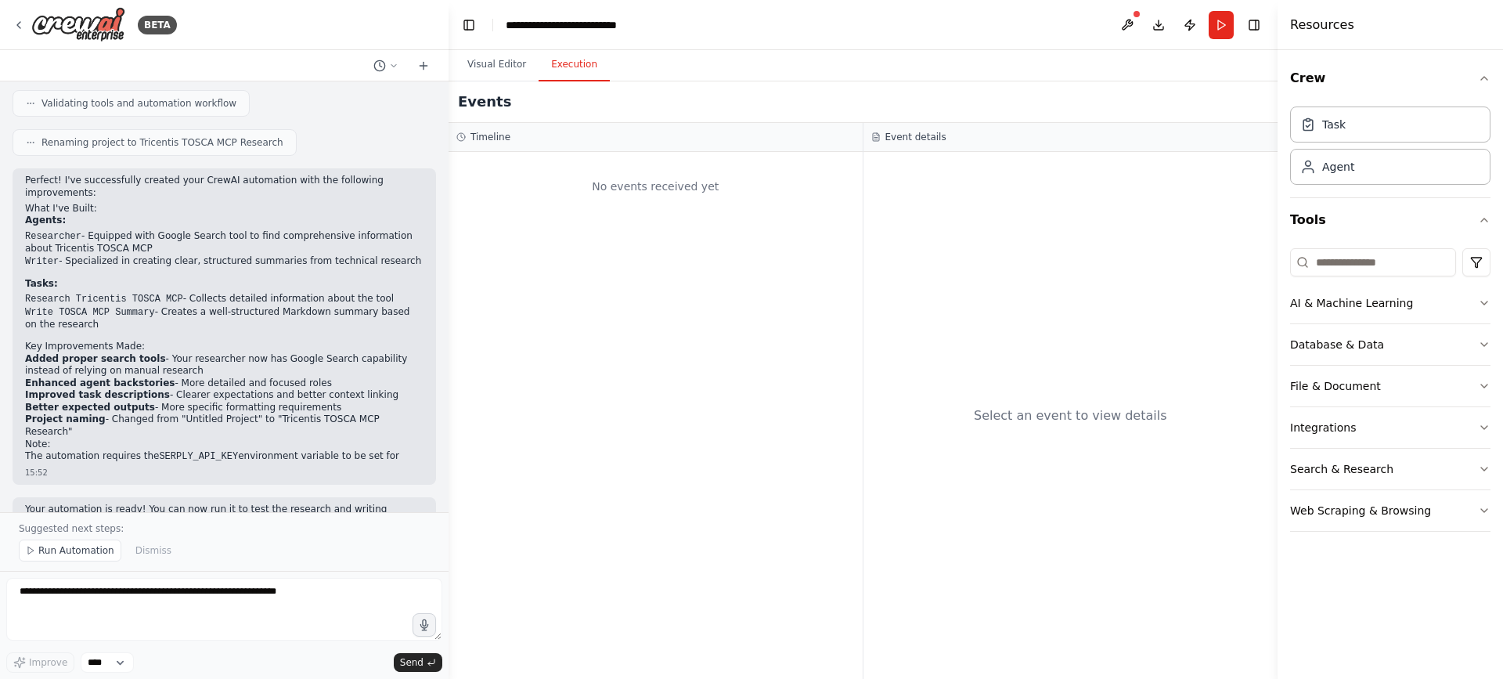
scroll to position [1028, 0]
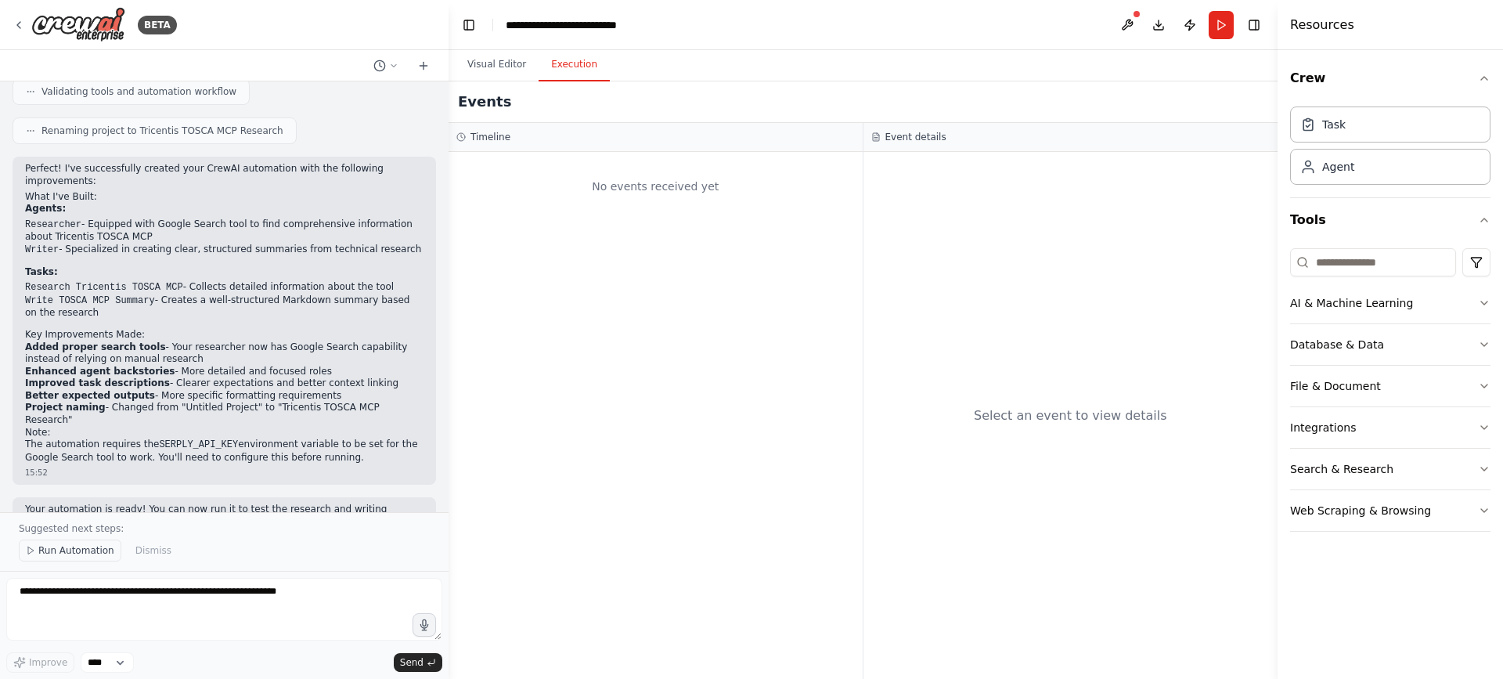
click at [70, 550] on span "Run Automation" at bounding box center [76, 550] width 76 height 13
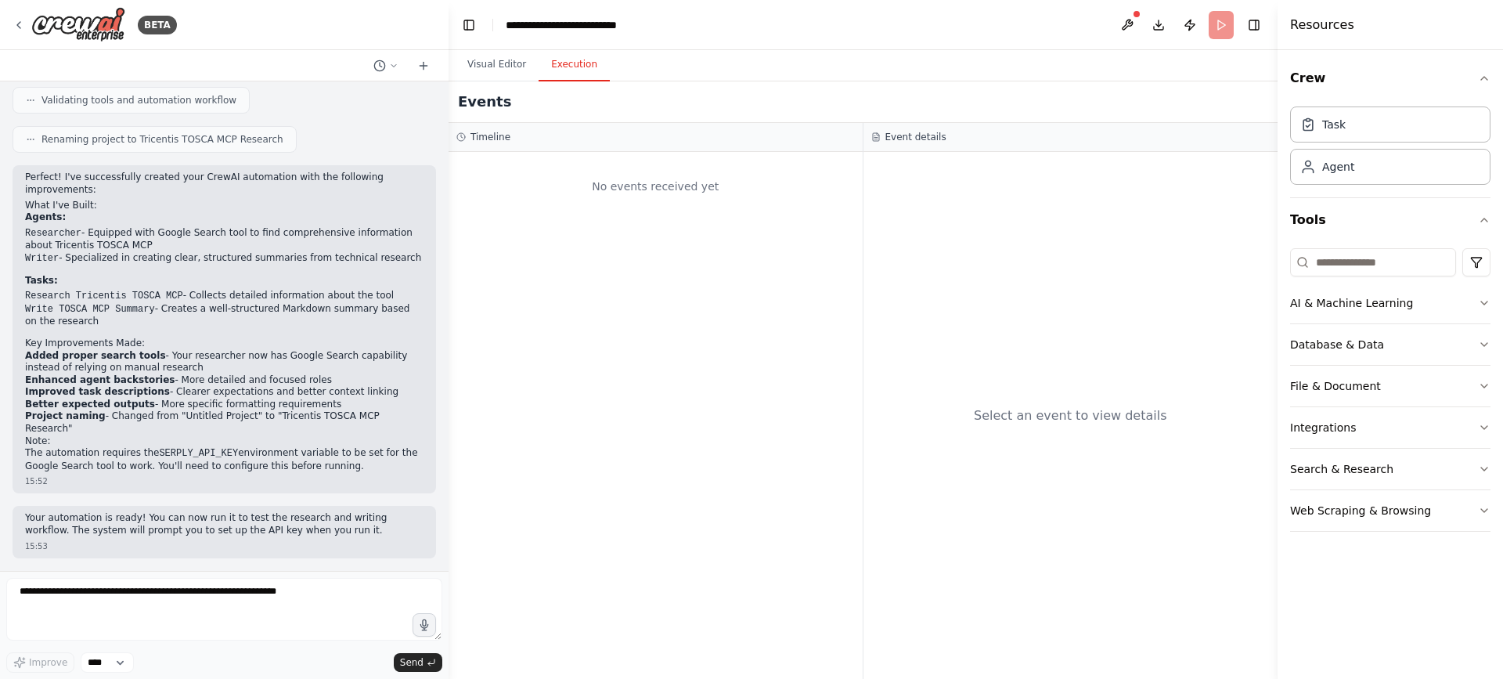
scroll to position [969, 0]
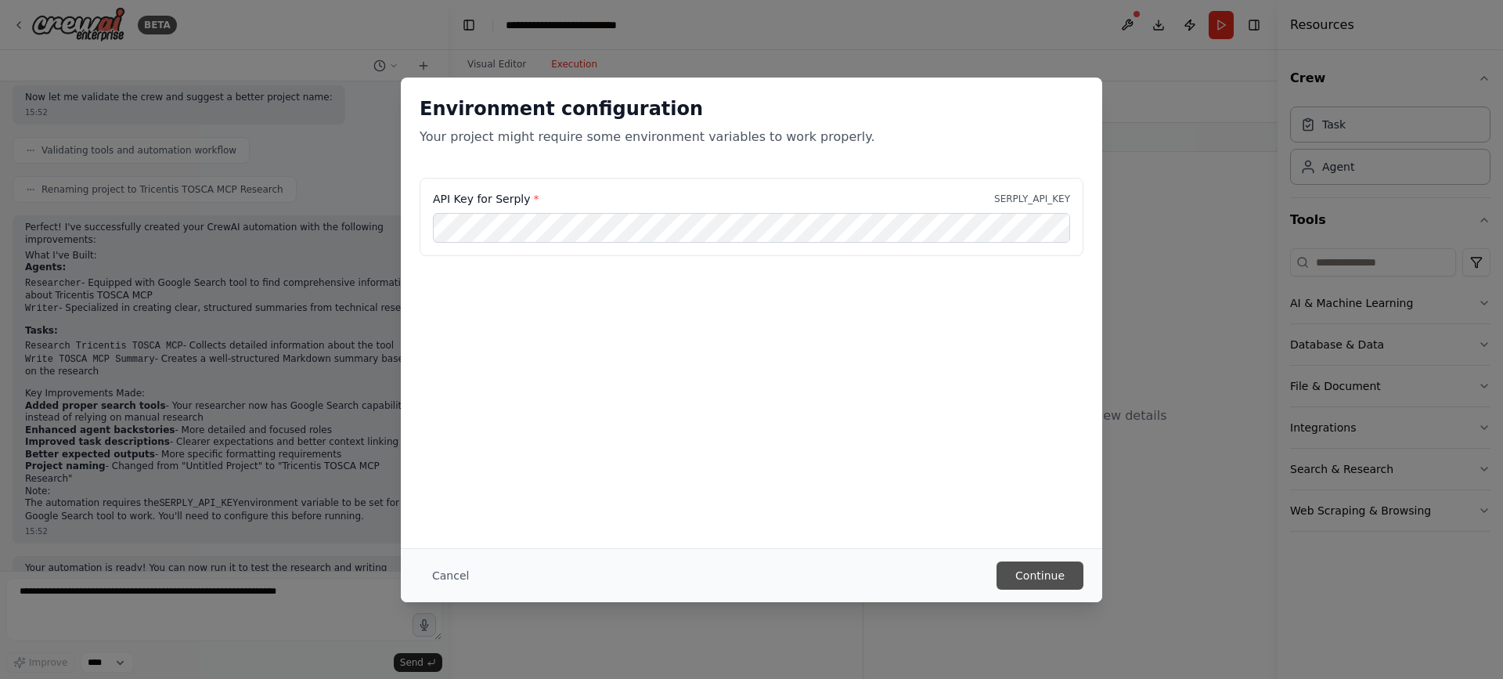
click at [1064, 575] on button "Continue" at bounding box center [1039, 575] width 87 height 28
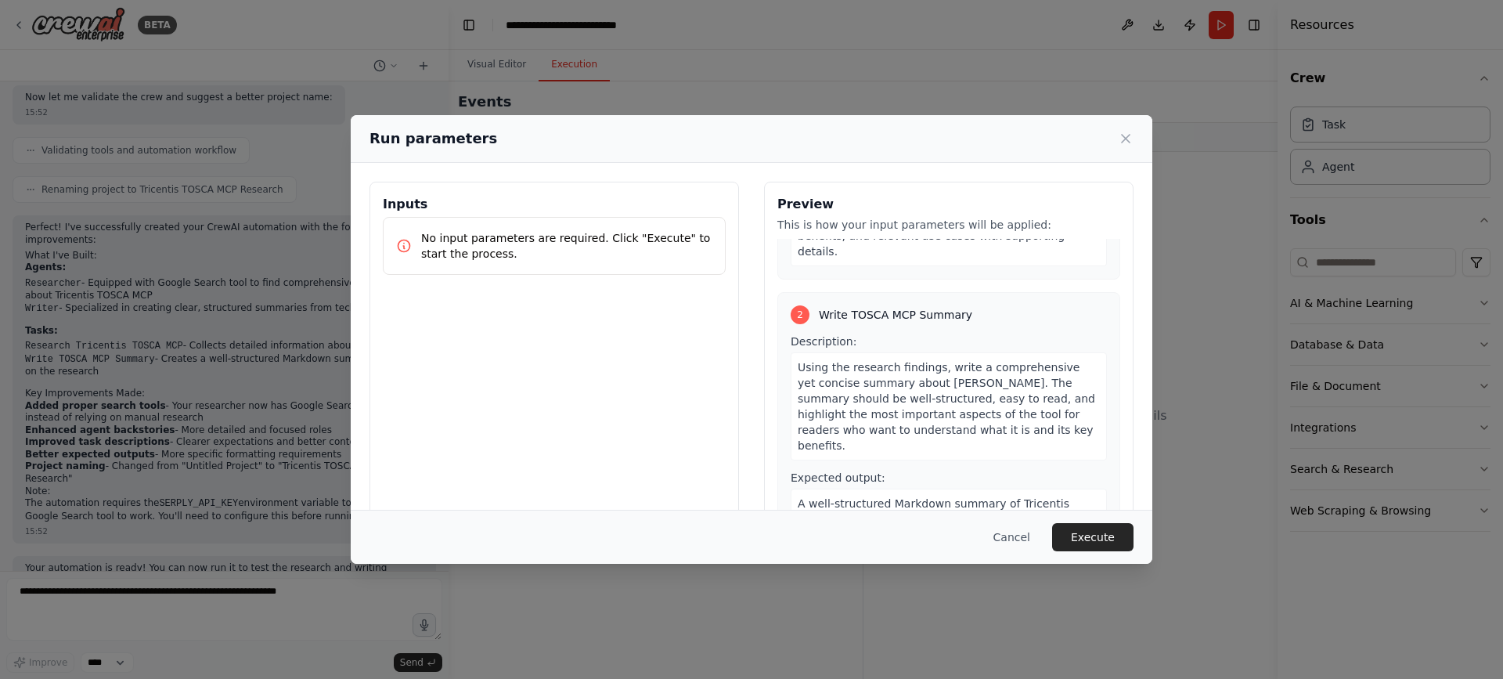
scroll to position [254, 0]
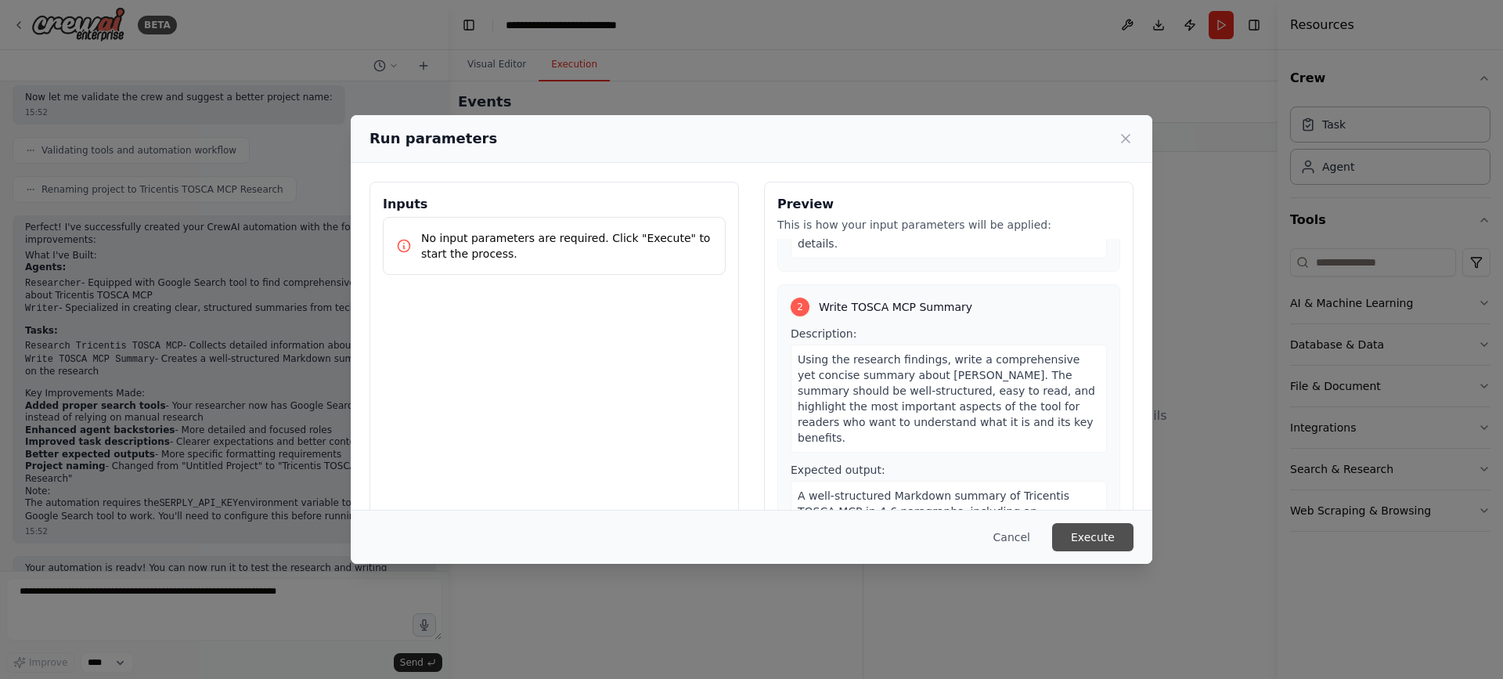
click at [1094, 541] on button "Execute" at bounding box center [1092, 537] width 81 height 28
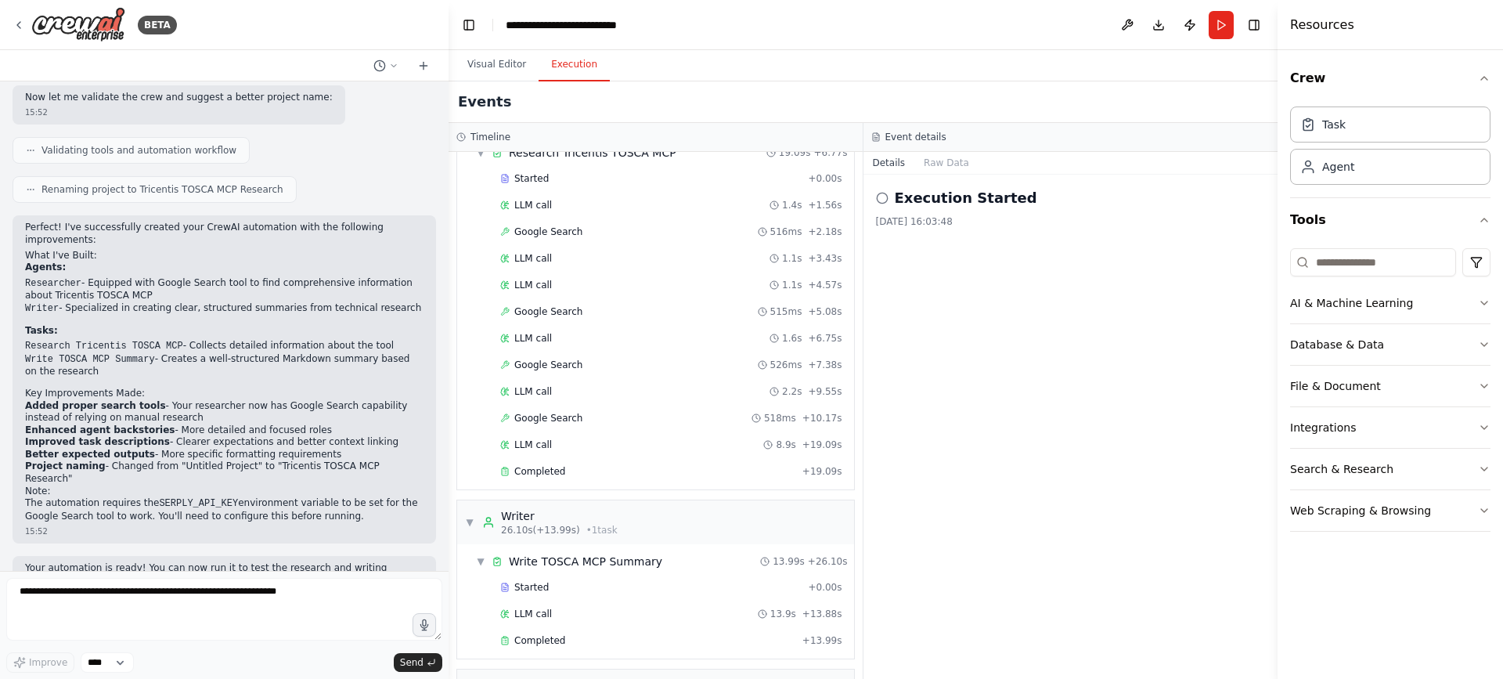
scroll to position [109, 0]
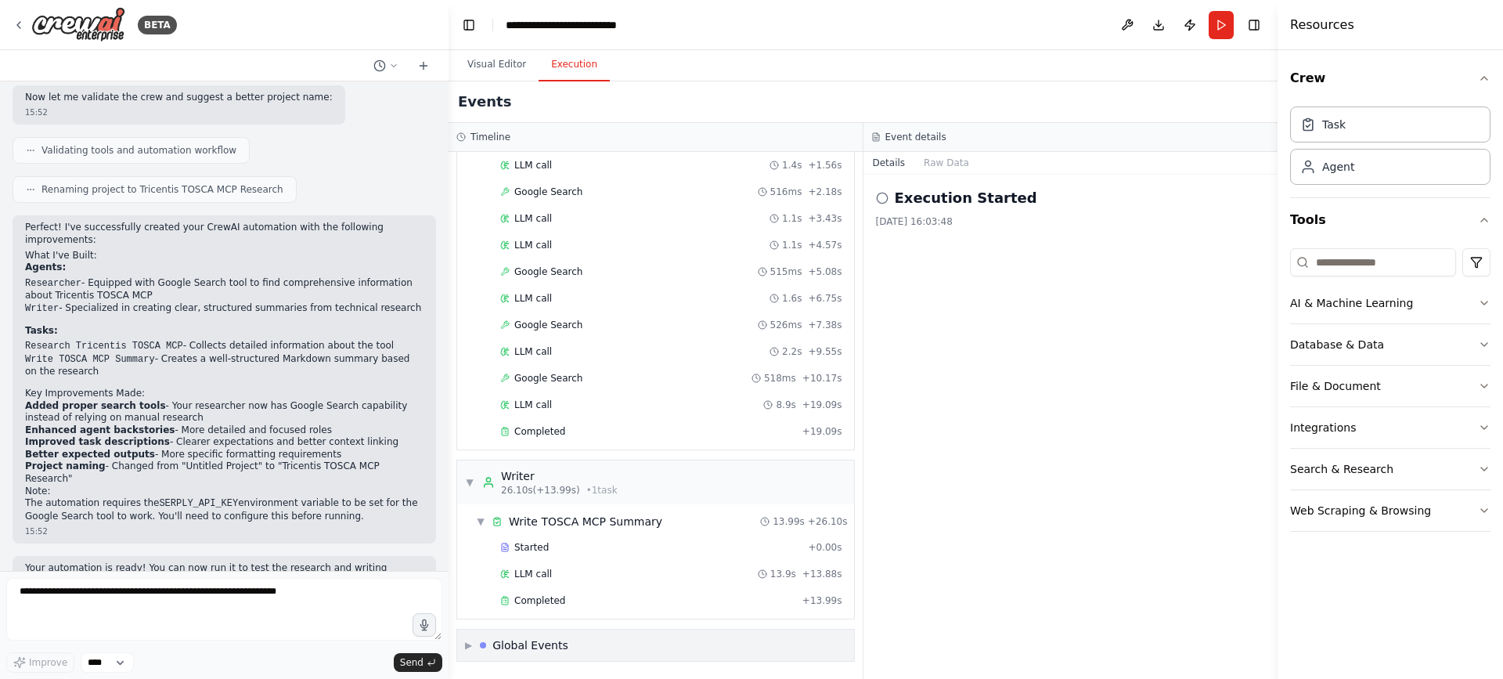
click at [471, 648] on span "▶" at bounding box center [468, 645] width 7 height 13
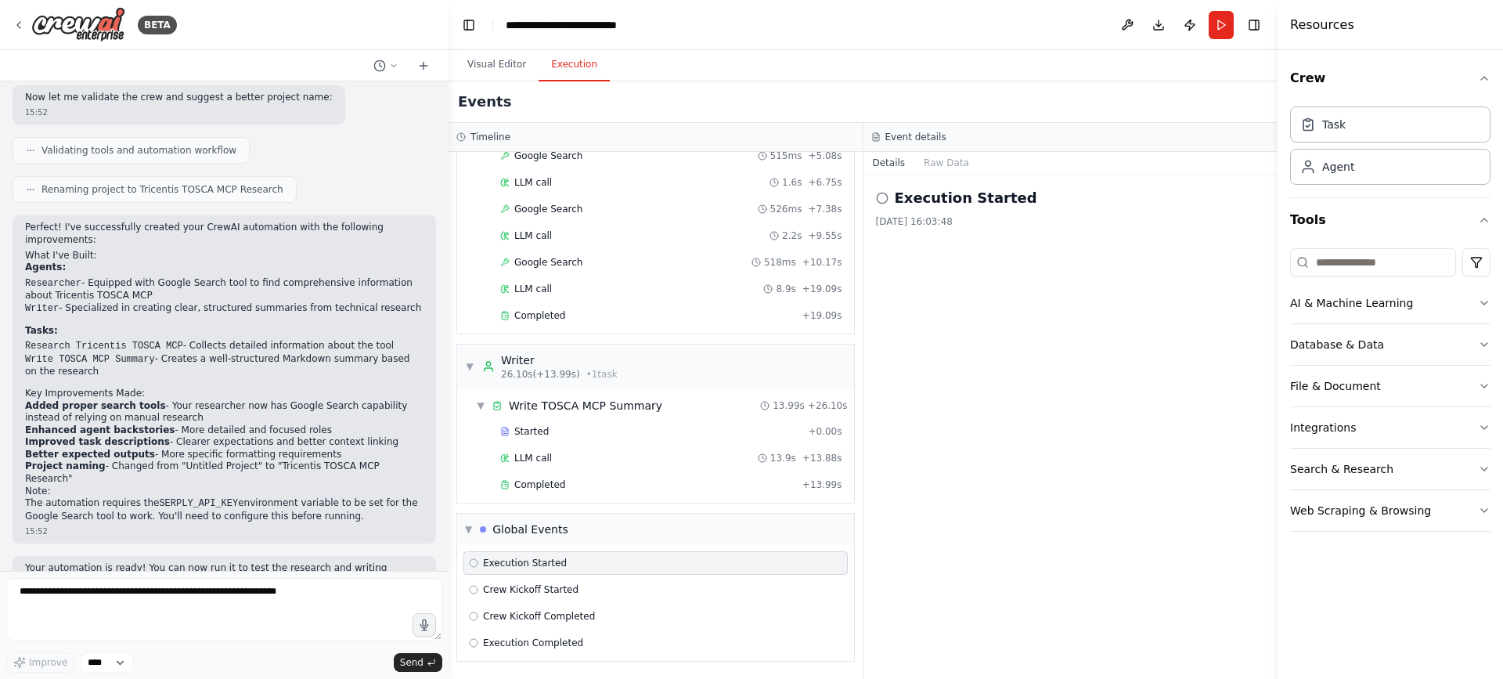
click at [474, 564] on icon at bounding box center [473, 562] width 9 height 9
click at [954, 213] on div "Execution Started [DATE] 16:03:48" at bounding box center [1071, 207] width 390 height 41
click at [946, 159] on button "Raw Data" at bounding box center [946, 163] width 64 height 22
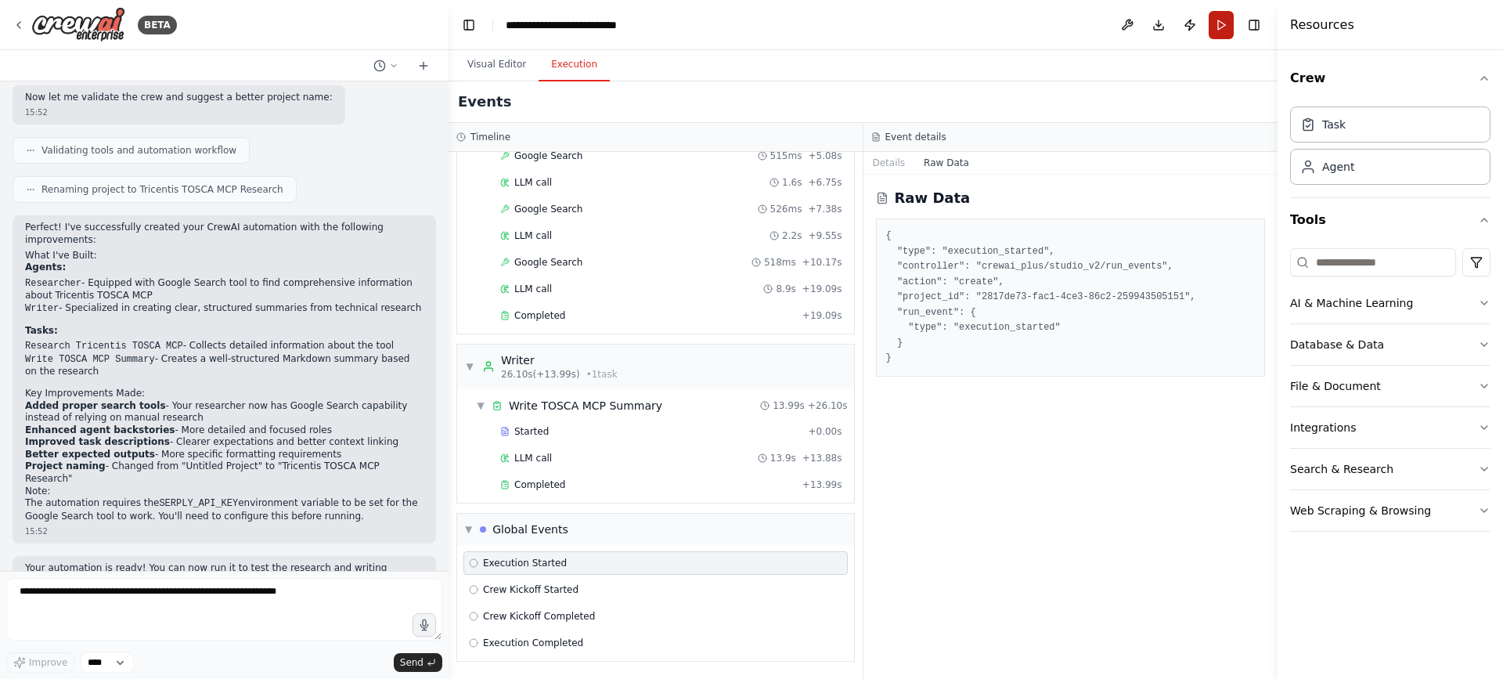
click at [1221, 27] on button "Run" at bounding box center [1221, 25] width 25 height 28
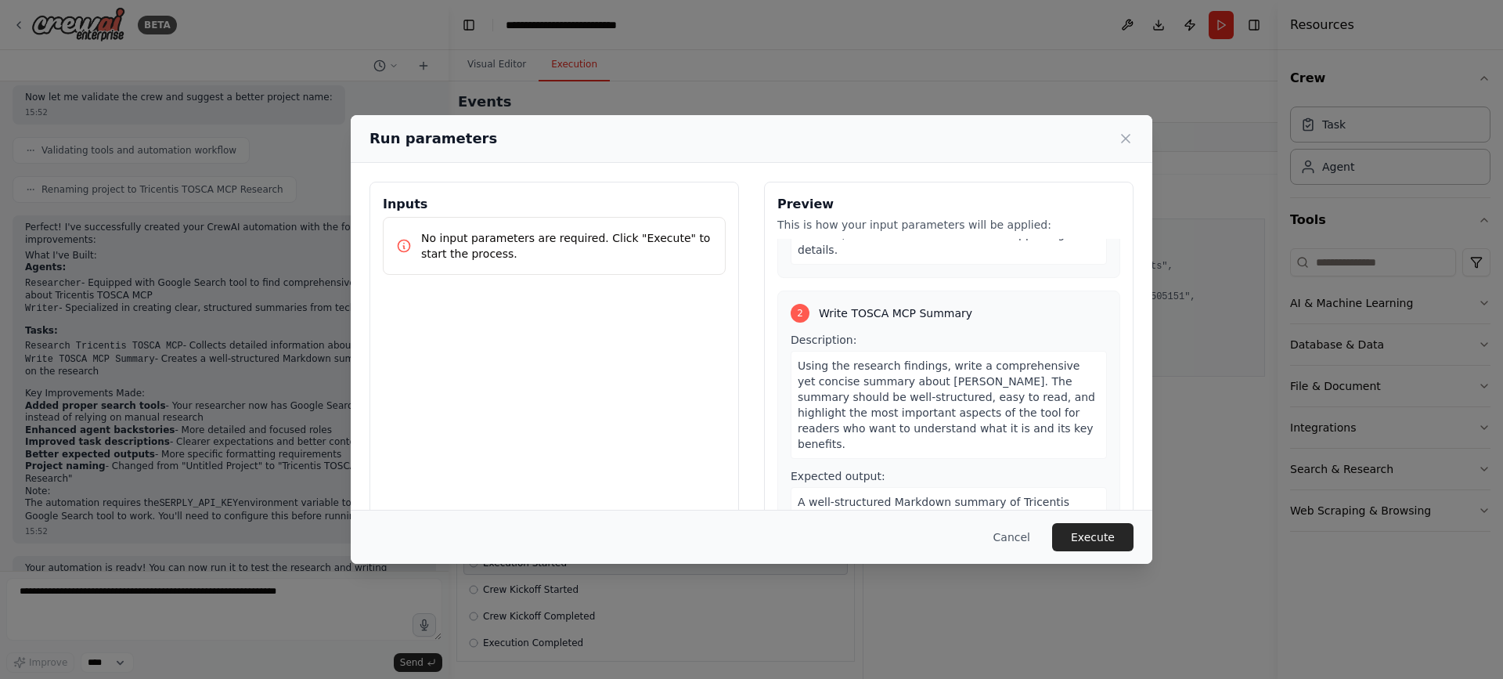
scroll to position [254, 0]
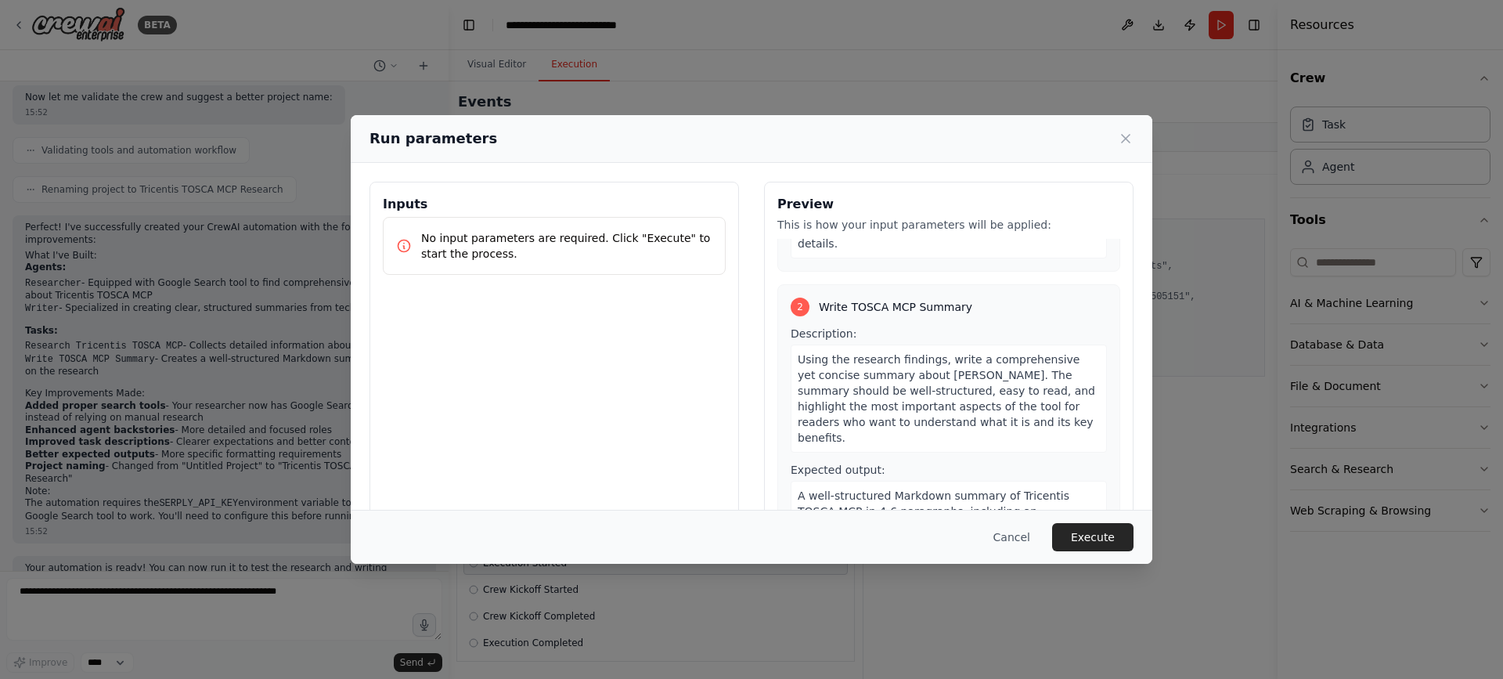
click at [569, 254] on p "No input parameters are required. Click "Execute" to start the process." at bounding box center [566, 245] width 291 height 31
click at [1105, 534] on button "Execute" at bounding box center [1092, 537] width 81 height 28
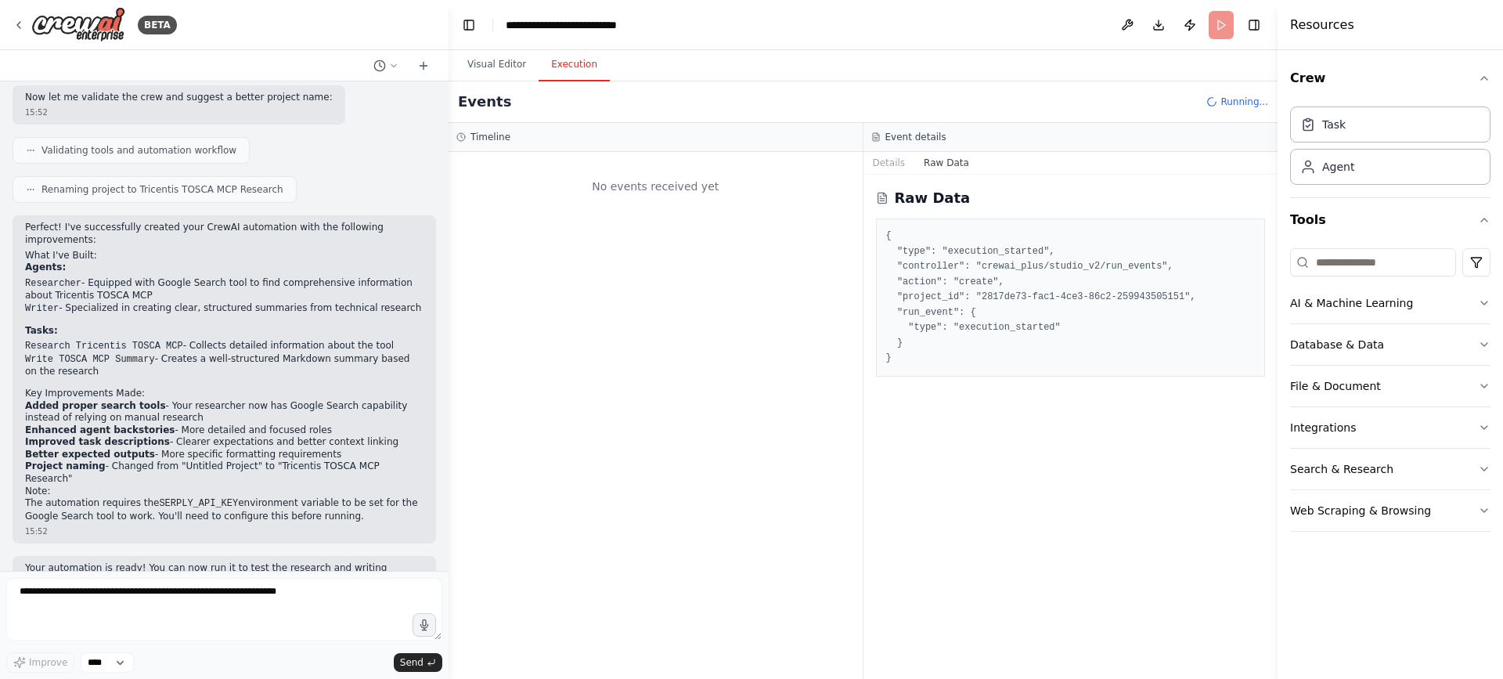
scroll to position [0, 0]
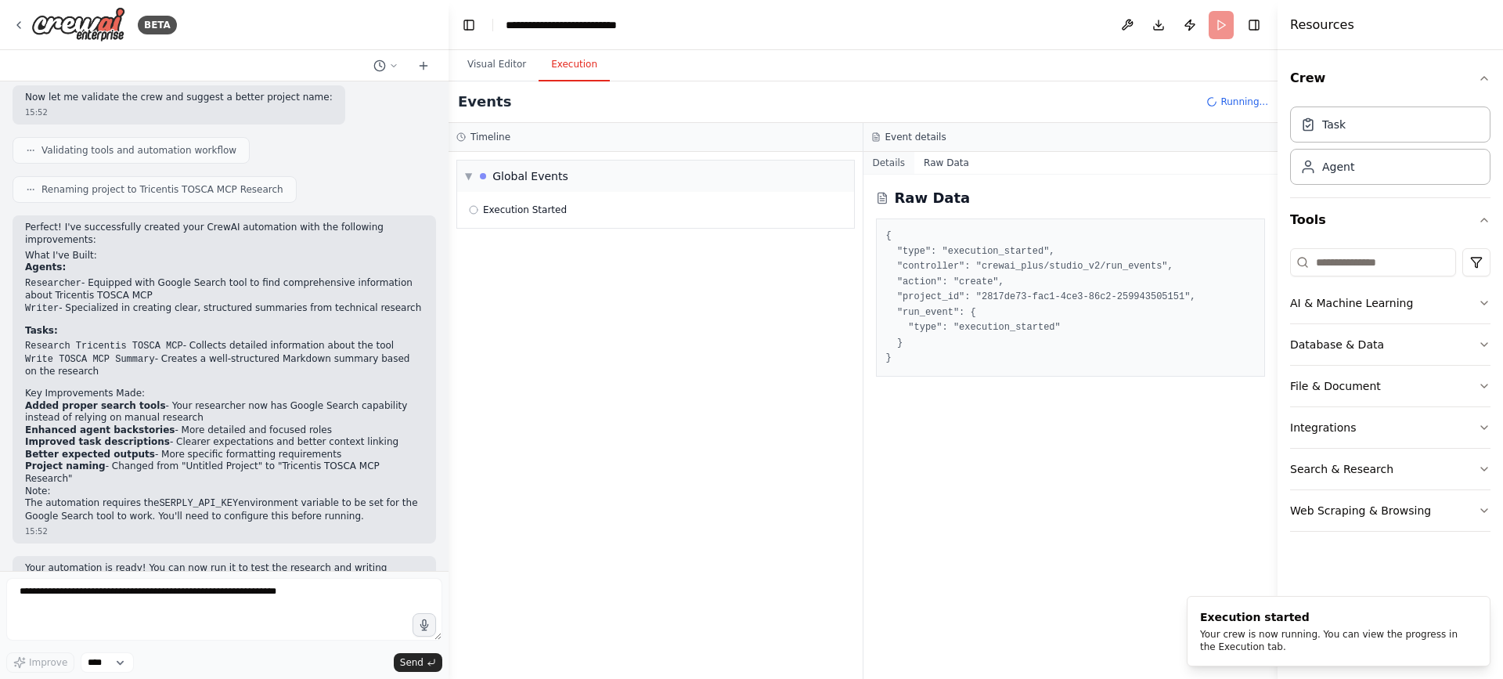
click at [886, 161] on button "Details" at bounding box center [889, 163] width 52 height 22
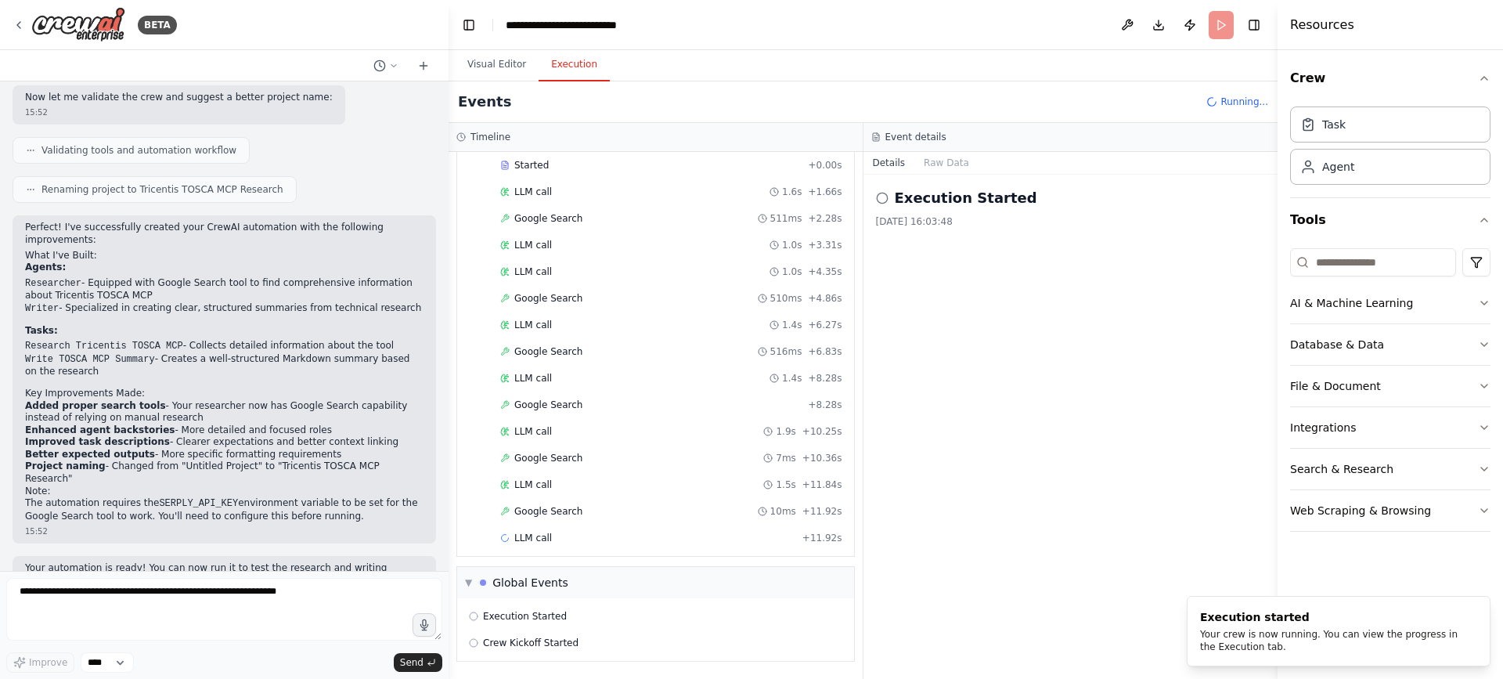
scroll to position [85, 0]
click at [857, 603] on div "▼ Researcher 6.73s • 1 task ▼ Research Tricentis TOSCA MCP Started + 0.00s LLM …" at bounding box center [656, 415] width 414 height 527
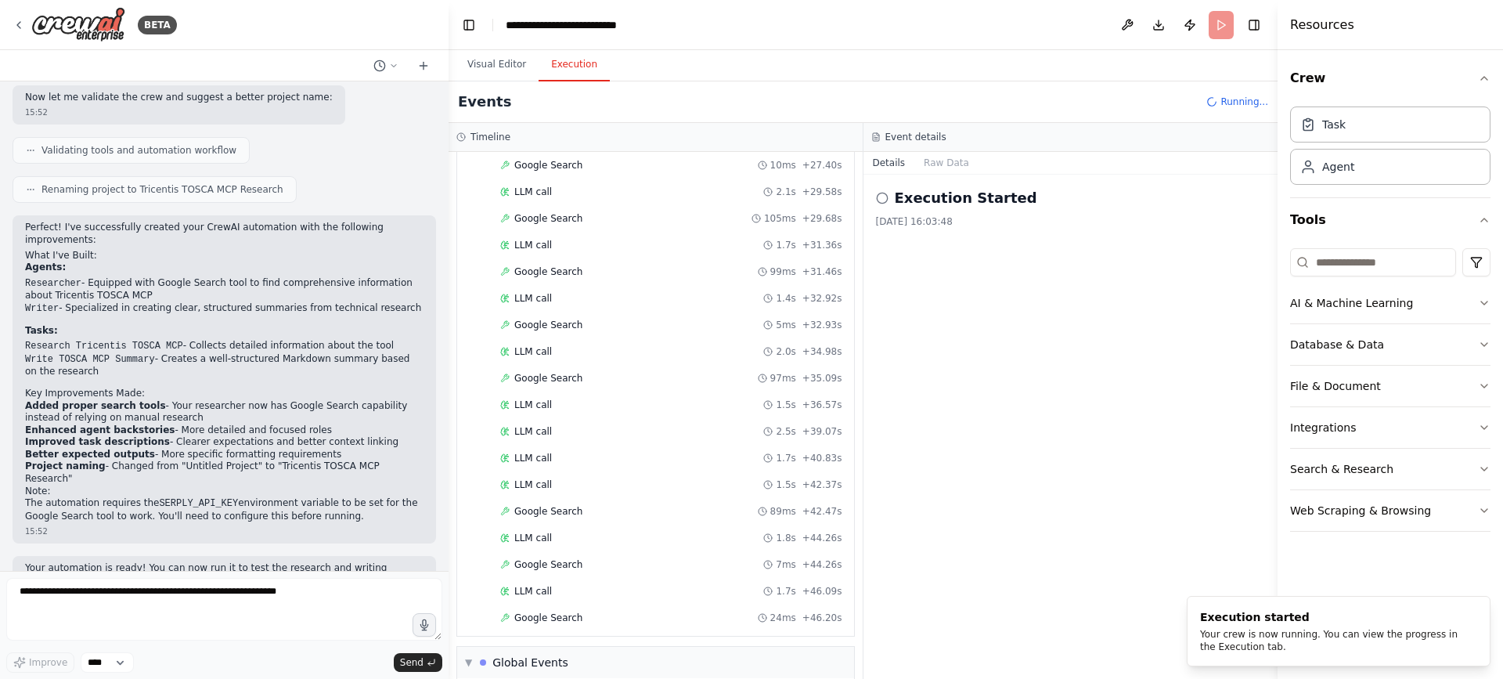
scroll to position [934, 0]
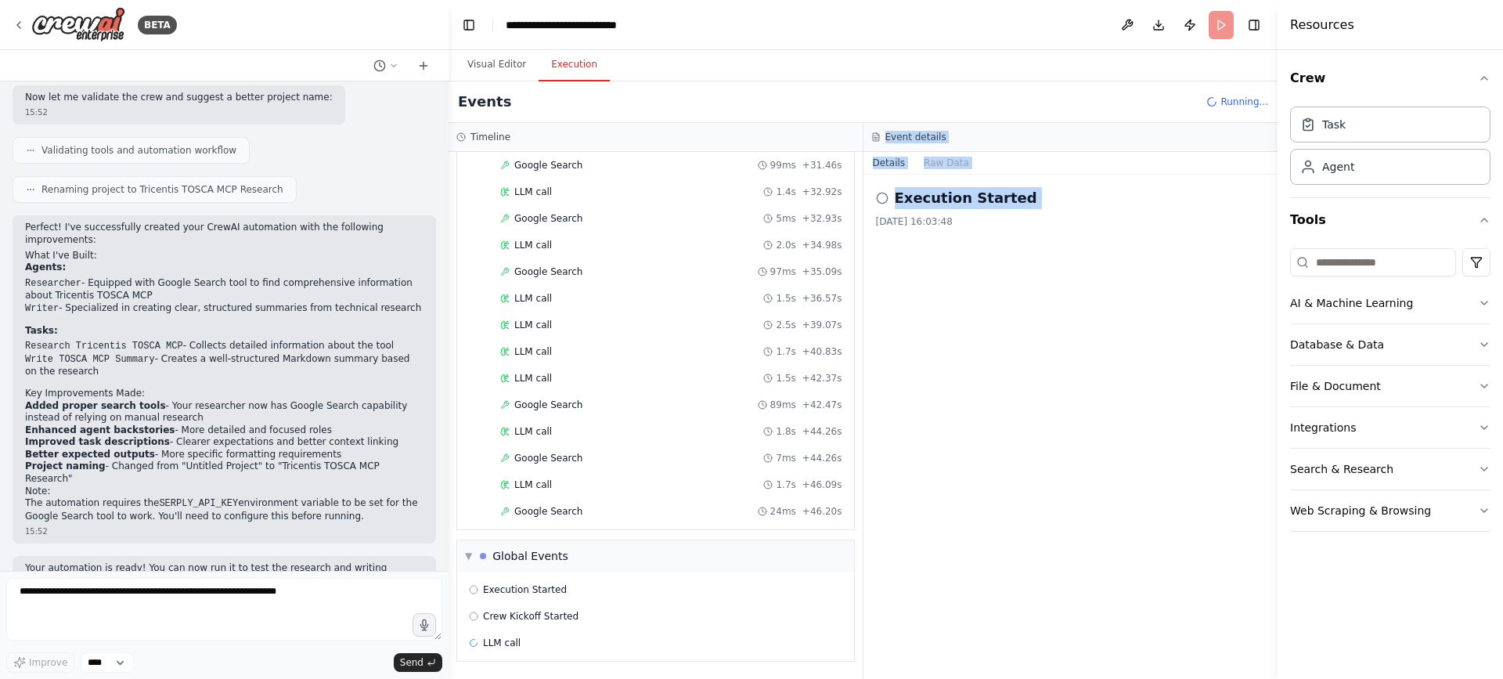
drag, startPoint x: 863, startPoint y: 614, endPoint x: 855, endPoint y: 660, distance: 46.1
click at [855, 660] on div "Timeline ▼ Researcher 6.73s • 1 task ▼ Research Tricentis TOSCA MCP Started + 0…" at bounding box center [863, 401] width 829 height 556
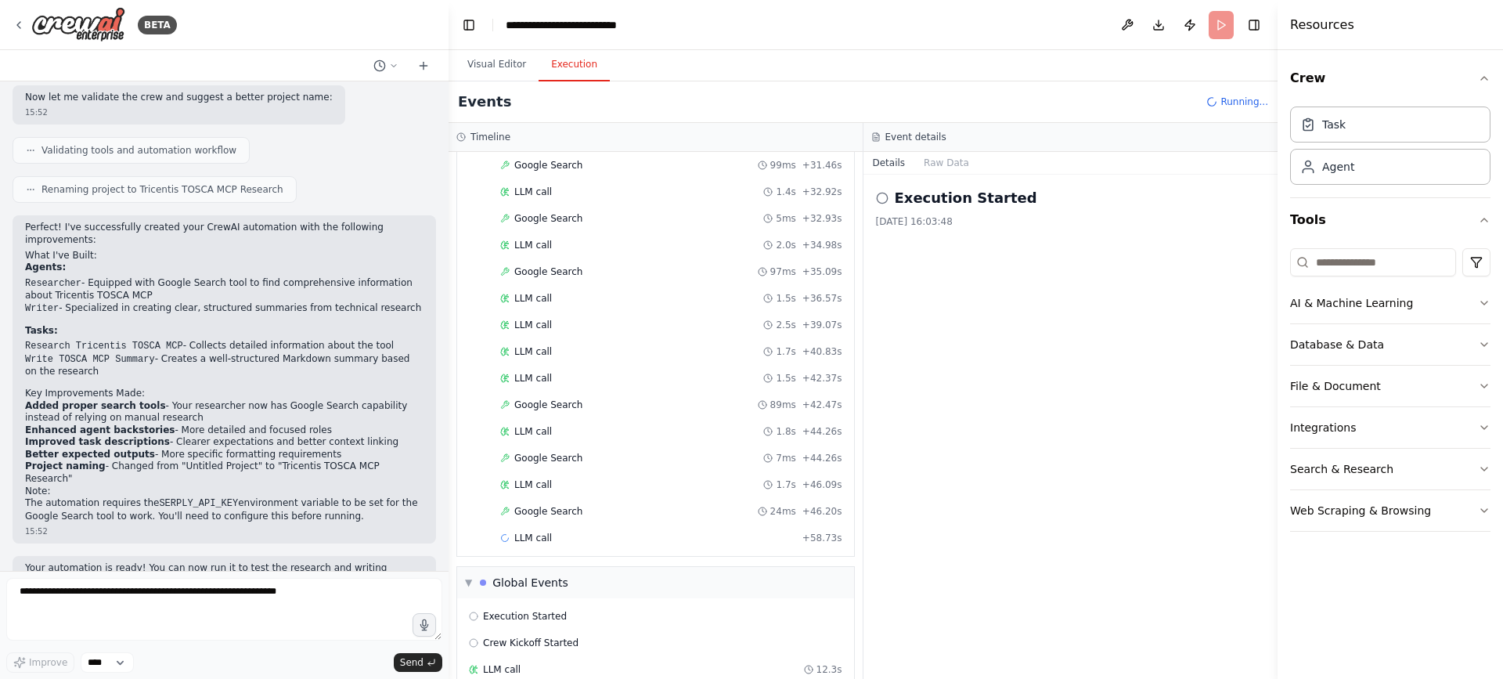
click at [1002, 364] on div "Execution Started [DATE] 16:03:48" at bounding box center [1070, 427] width 415 height 504
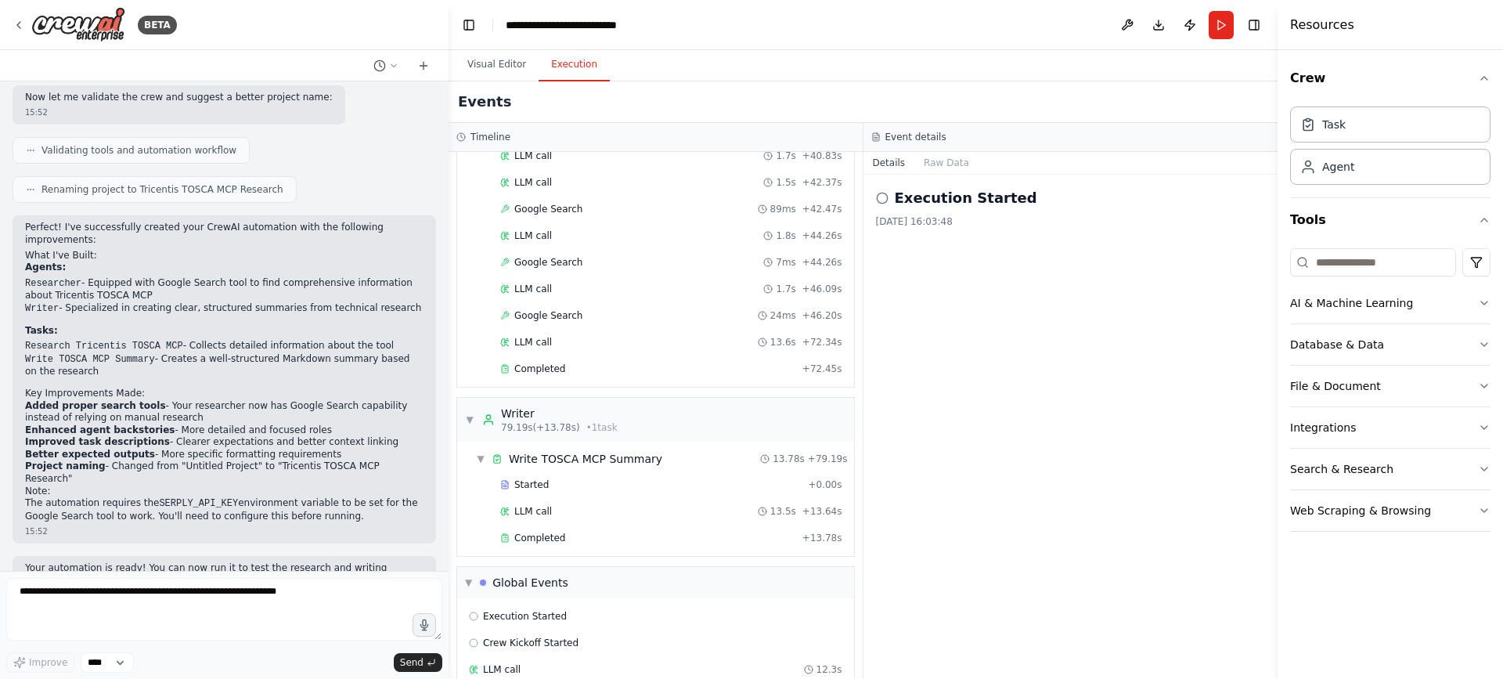
scroll to position [1209, 0]
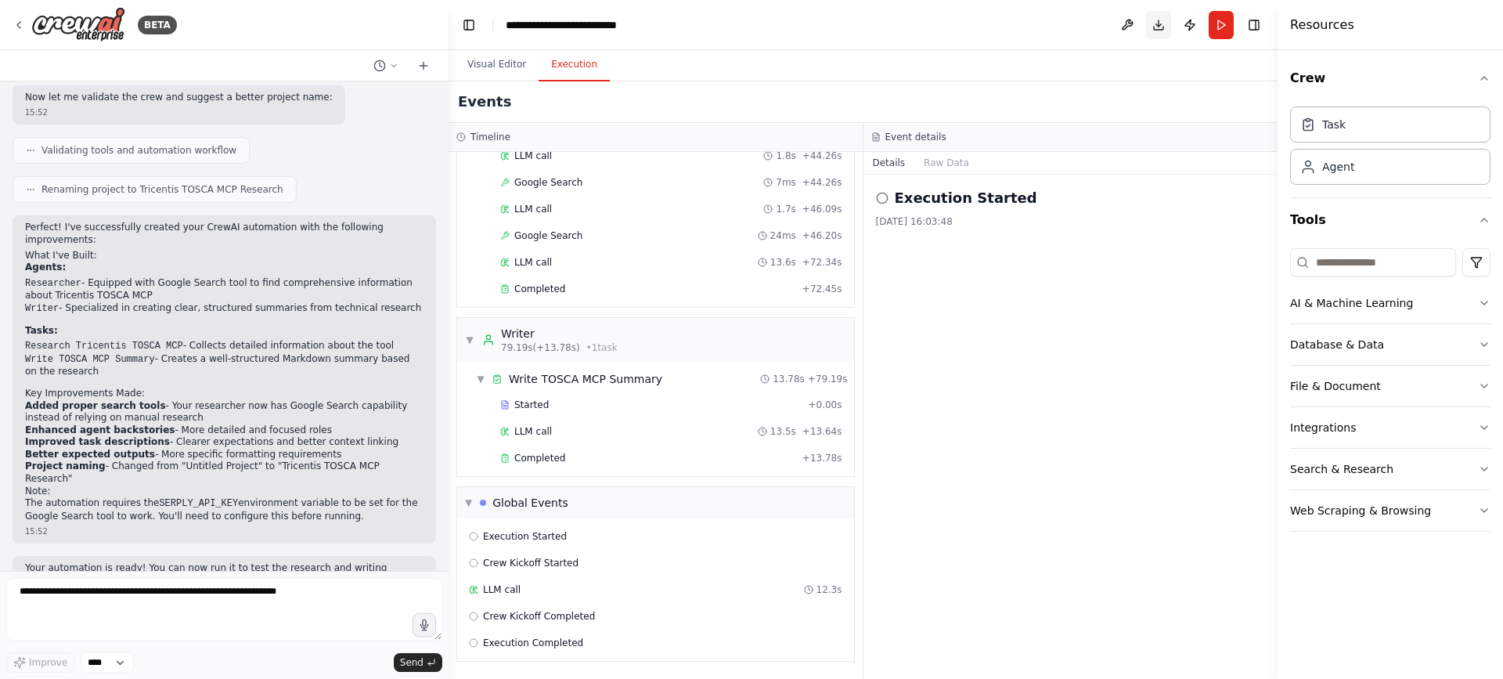
click at [1157, 21] on button "Download" at bounding box center [1158, 25] width 25 height 28
